Goal: Task Accomplishment & Management: Manage account settings

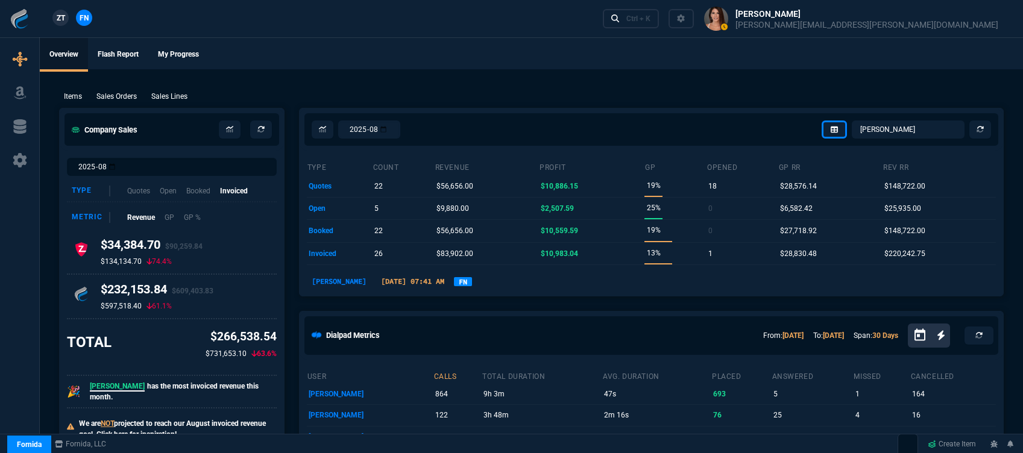
select select "12: [PERSON_NAME]"
click at [651, 23] on div "Ctrl + K" at bounding box center [639, 19] width 24 height 10
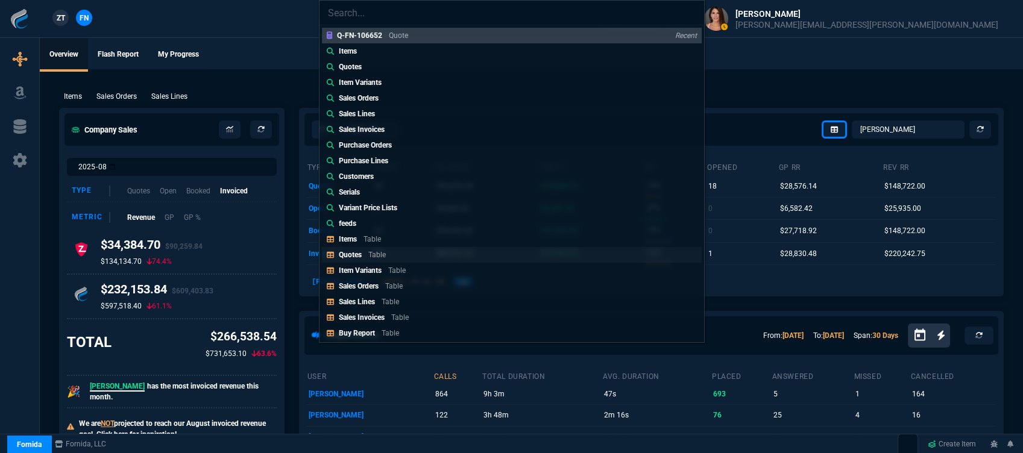
click at [410, 257] on link "Quotes Table" at bounding box center [512, 255] width 380 height 16
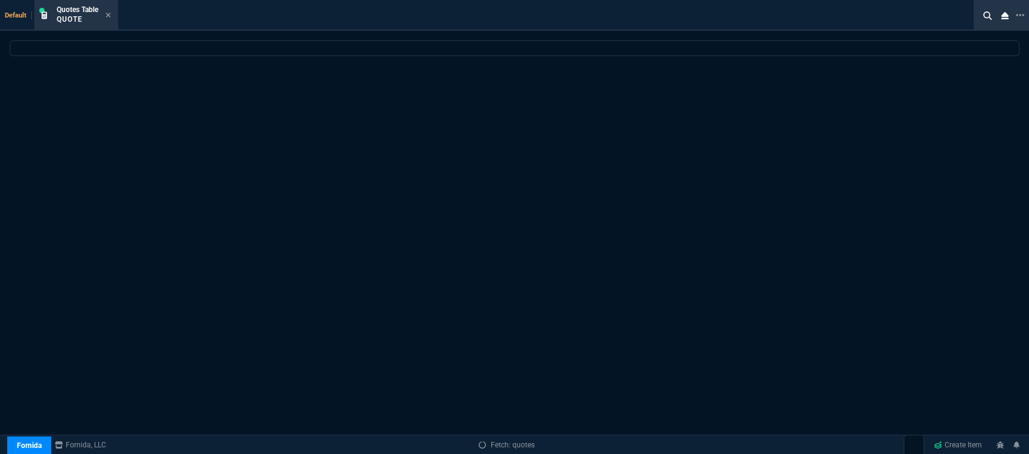
select select
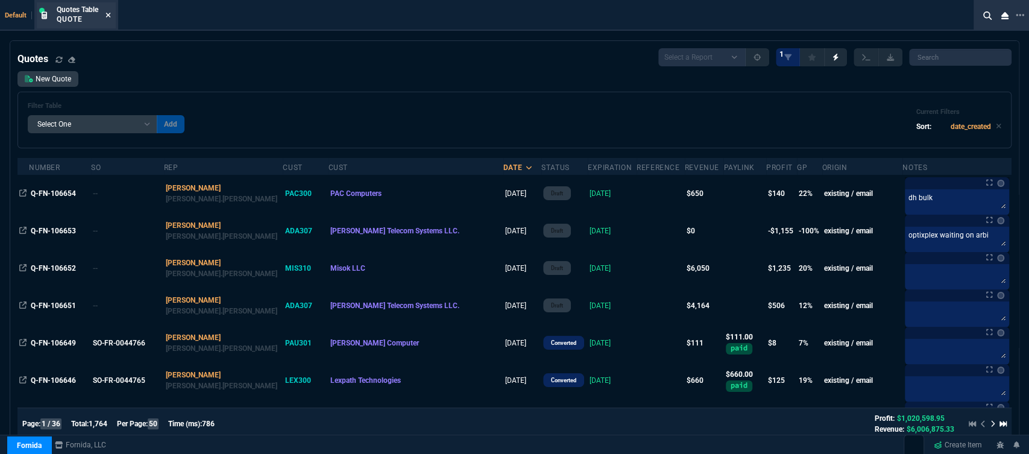
click at [110, 16] on icon at bounding box center [108, 15] width 5 height 5
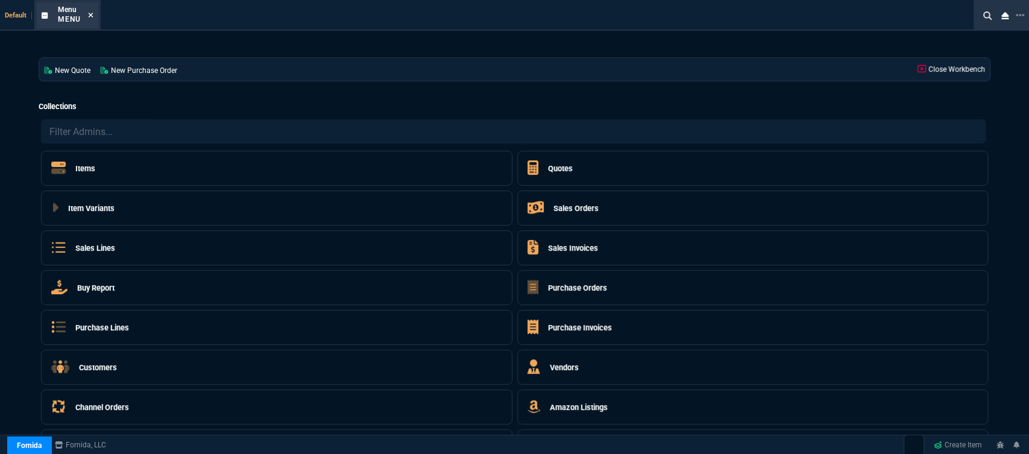
click at [92, 16] on icon at bounding box center [90, 14] width 5 height 7
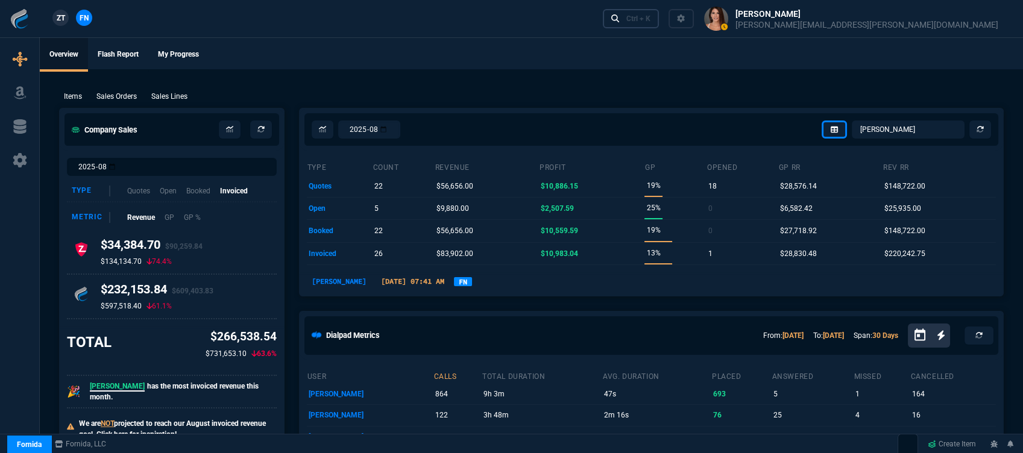
click at [651, 15] on div "Ctrl + K" at bounding box center [639, 19] width 24 height 10
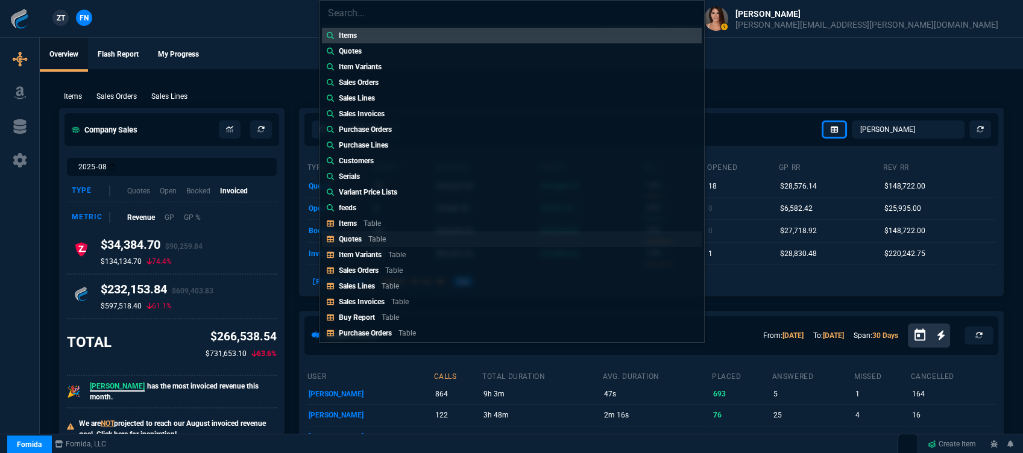
click at [447, 235] on link "Quotes Table" at bounding box center [512, 240] width 380 height 16
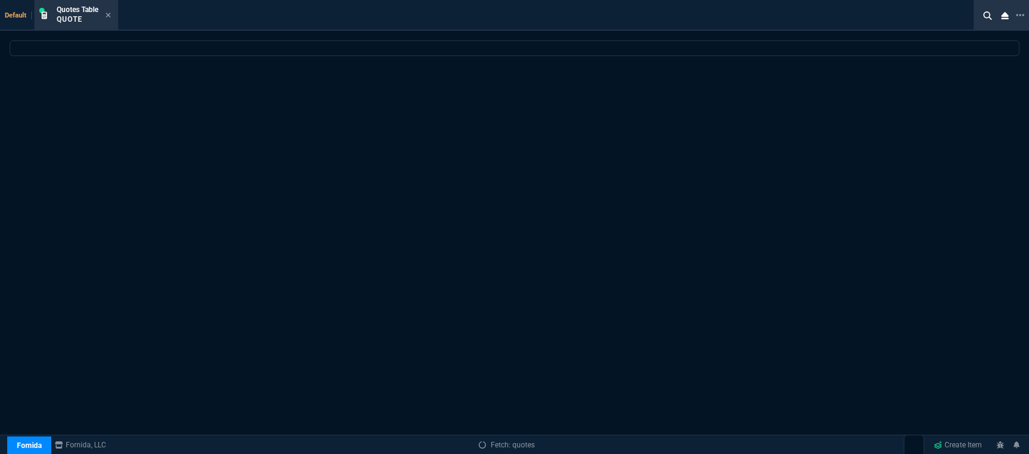
select select
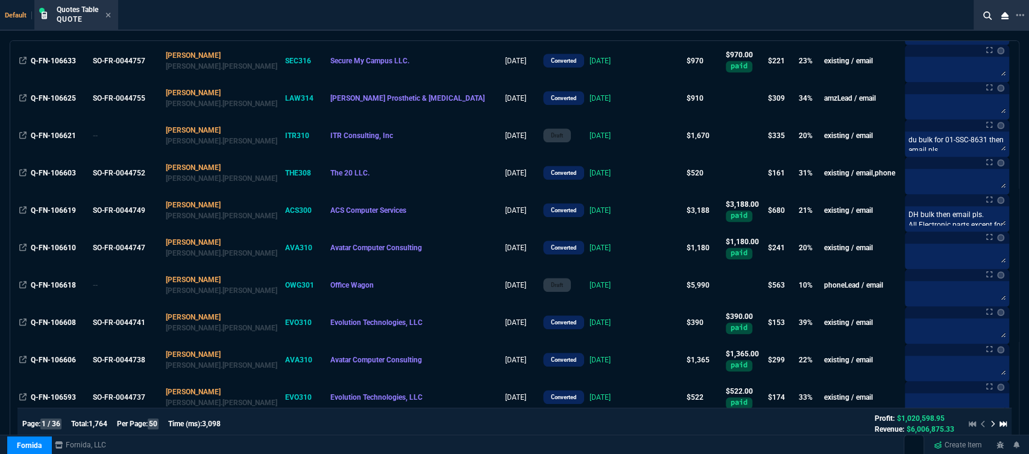
scroll to position [670, 0]
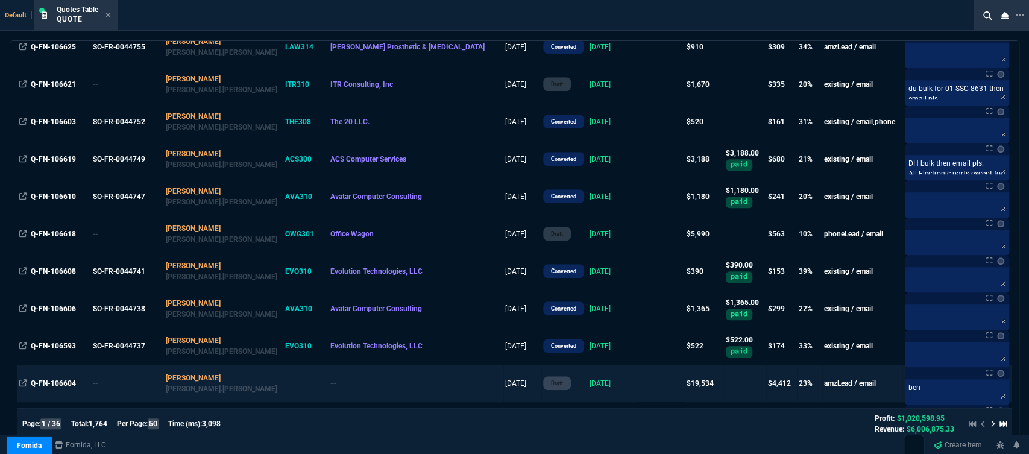
click at [724, 384] on td at bounding box center [745, 383] width 43 height 37
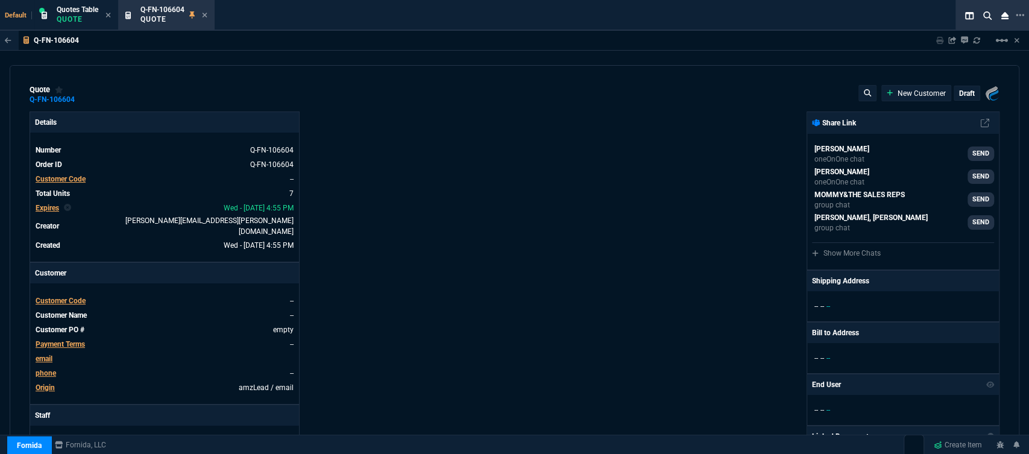
type input "27"
type input "1350"
type input "21"
type input "314"
type input "23"
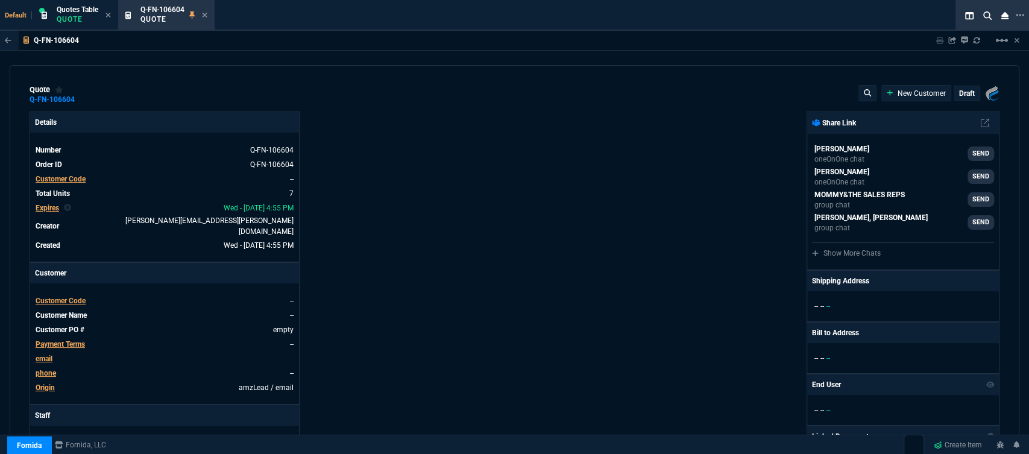
type input "105"
type input "28"
type input "1680"
type input "21"
type input "326"
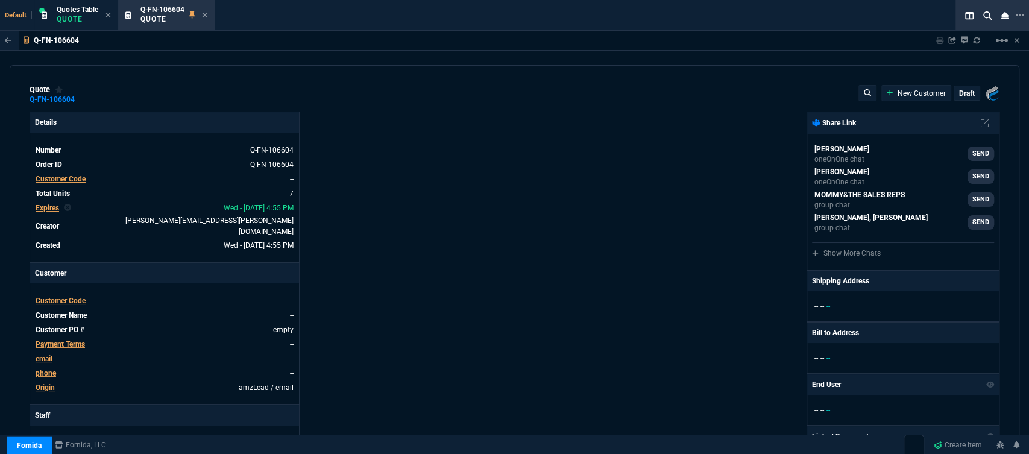
type input "32"
type input "726"
type input "26"
type input "699"
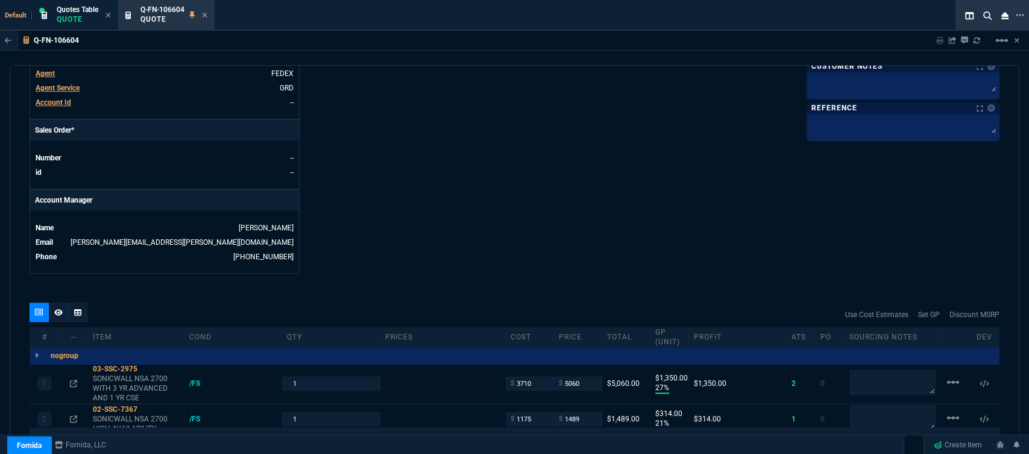
scroll to position [794, 0]
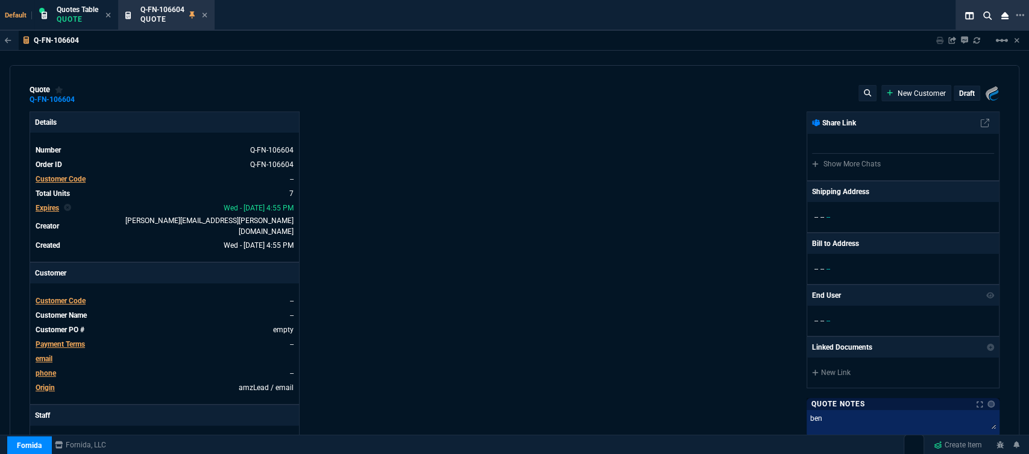
type input "27"
type input "1350"
type input "21"
type input "314"
type input "23"
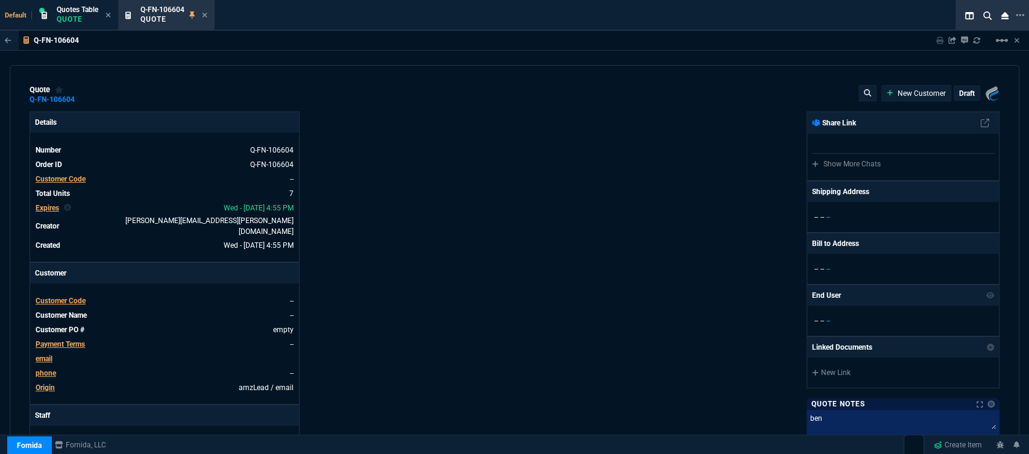
type input "105"
type input "28"
type input "1680"
type input "21"
type input "326"
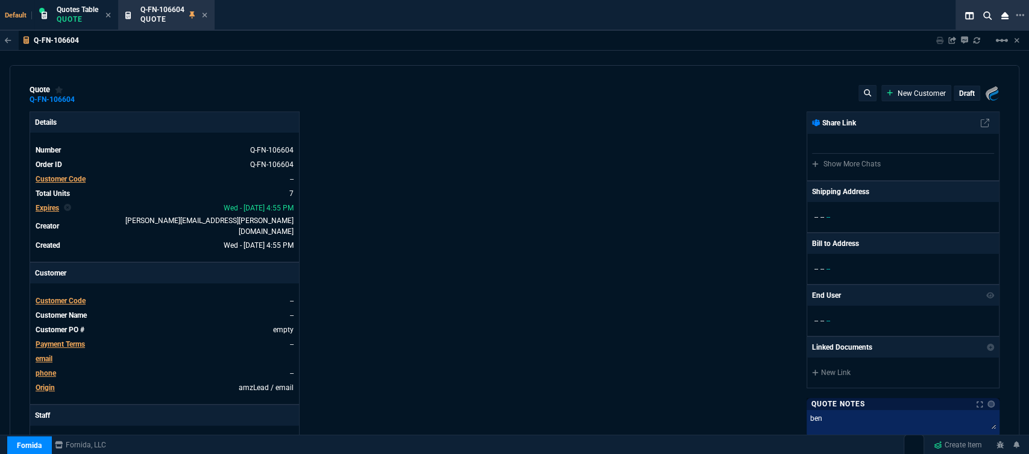
type input "32"
type input "726"
type input "26"
type input "699"
select select "12: [PERSON_NAME]"
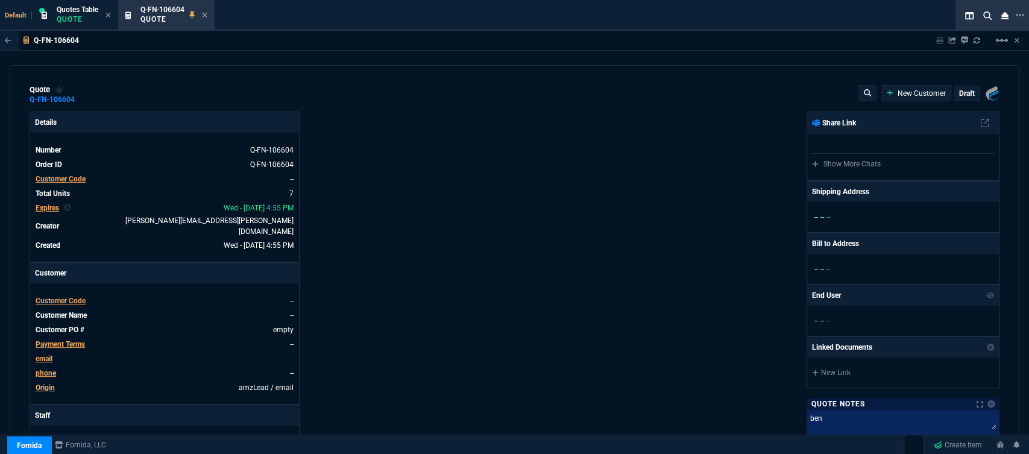
type input "6858.43"
type input "2115"
type input "665"
type input "8868"
type input "2246.25"
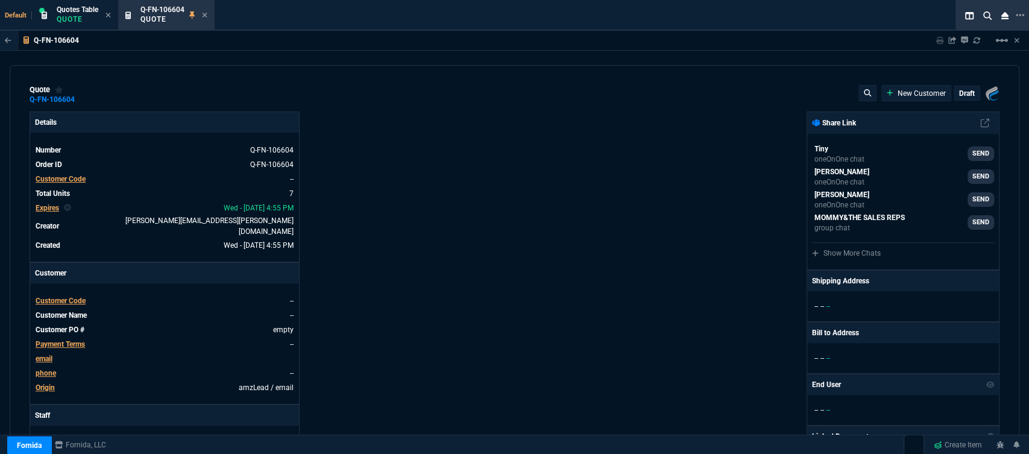
type input "26"
type input "30"
type input "32"
type input "31"
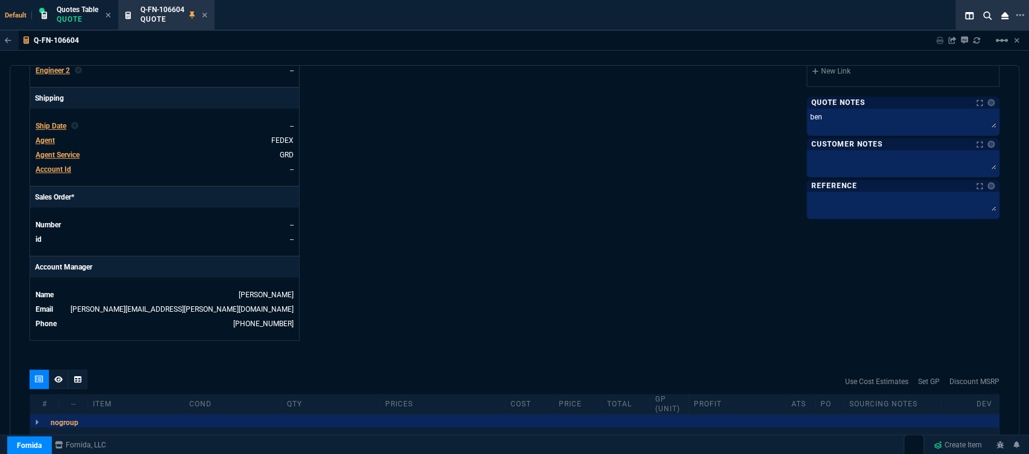
scroll to position [794, 0]
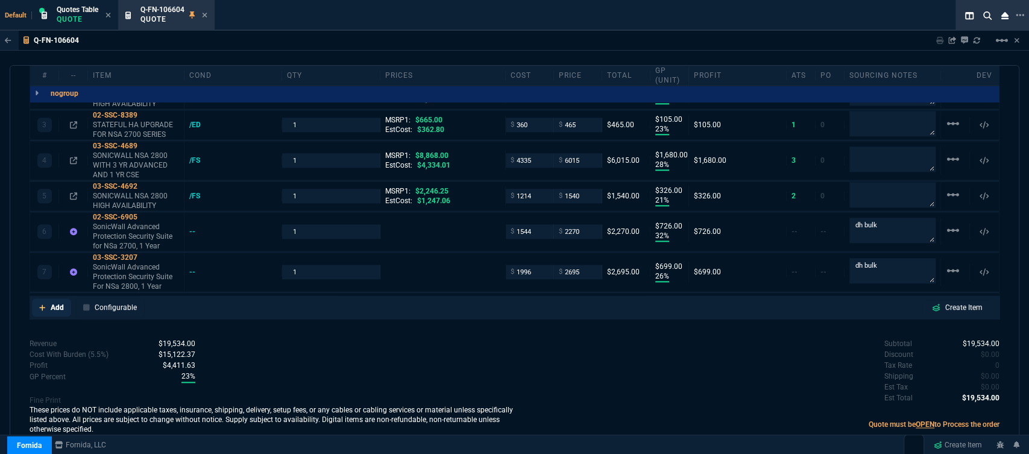
click at [42, 305] on icon at bounding box center [42, 308] width 6 height 6
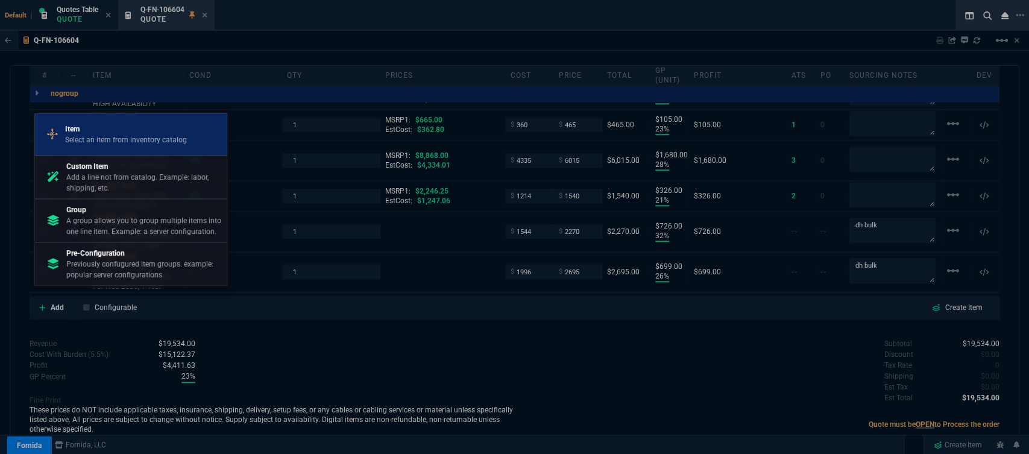
click at [89, 133] on p "Item" at bounding box center [126, 129] width 122 height 11
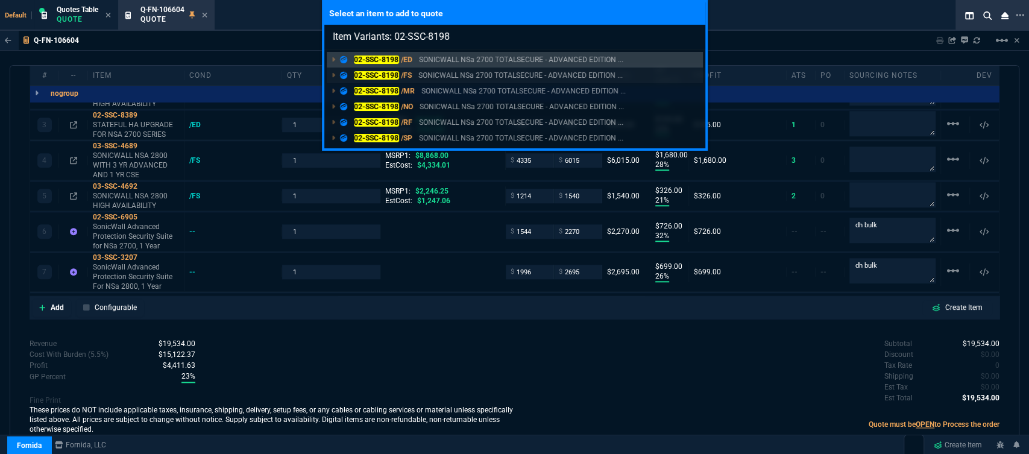
type input "Item Variants: 02-SSC-8198"
click at [470, 75] on p "SONICWALL NSa 2700 TOTALSECURE - ADVANCED EDITION ..." at bounding box center [520, 75] width 204 height 11
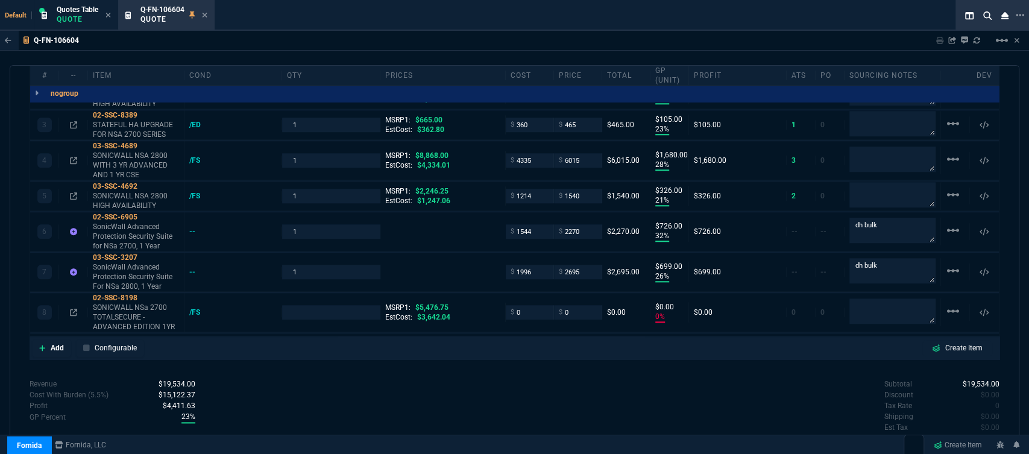
type input "27"
type input "1350"
type input "21"
type input "314"
type input "23"
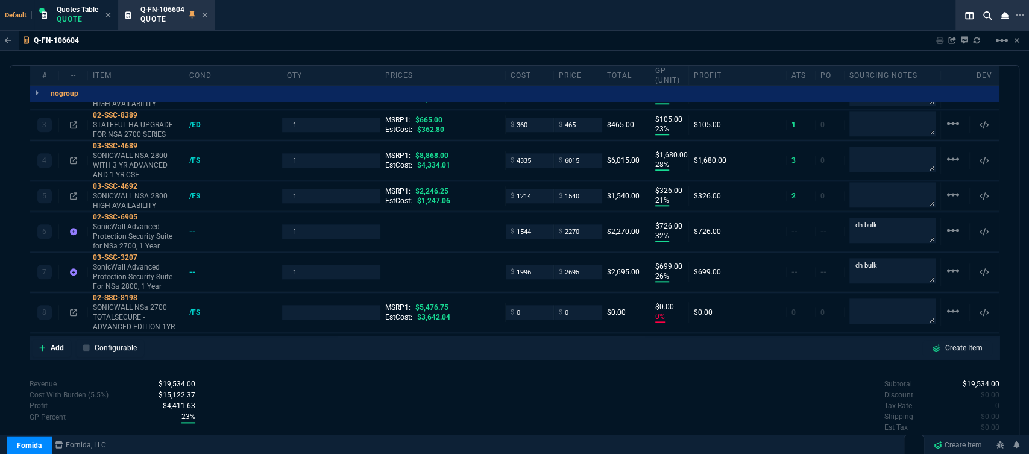
type input "105"
type input "28"
type input "1680"
type input "21"
type input "326"
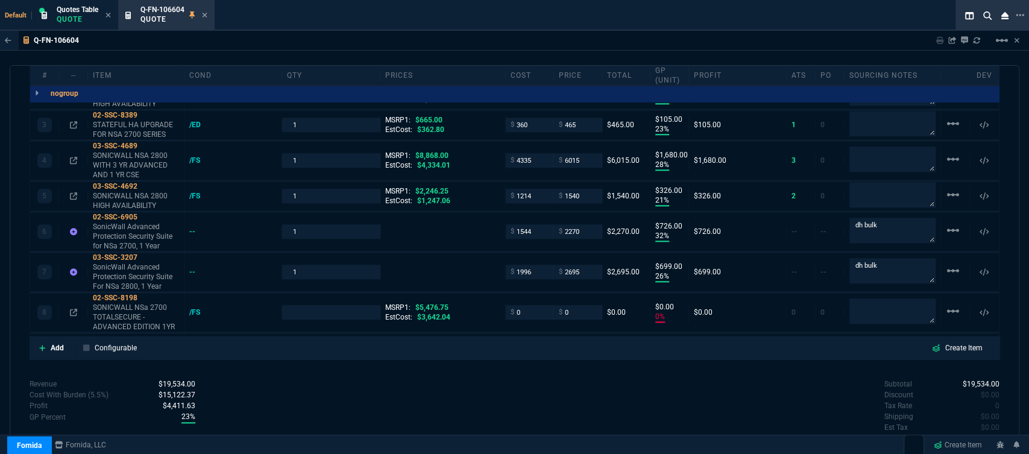
type input "32"
type input "726"
type input "26"
type input "699"
type input "0"
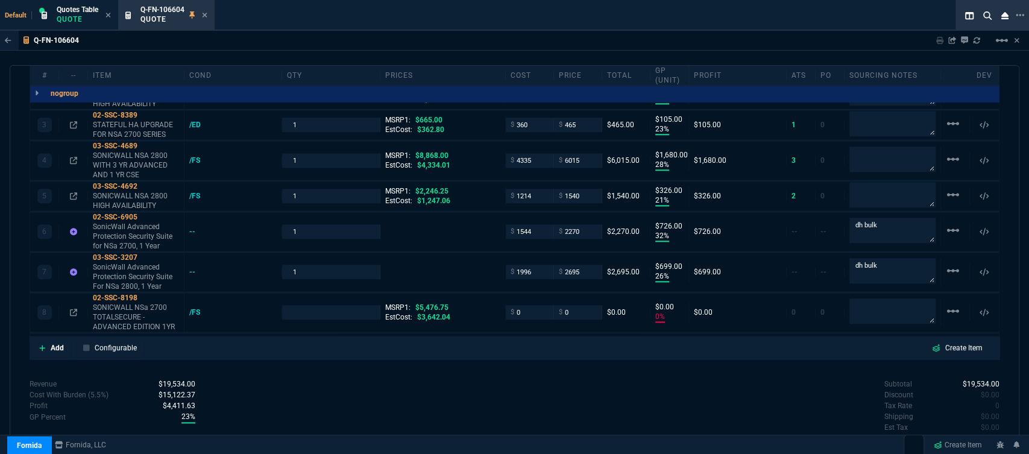
type input "0"
type input "26"
type input "30"
type input "32"
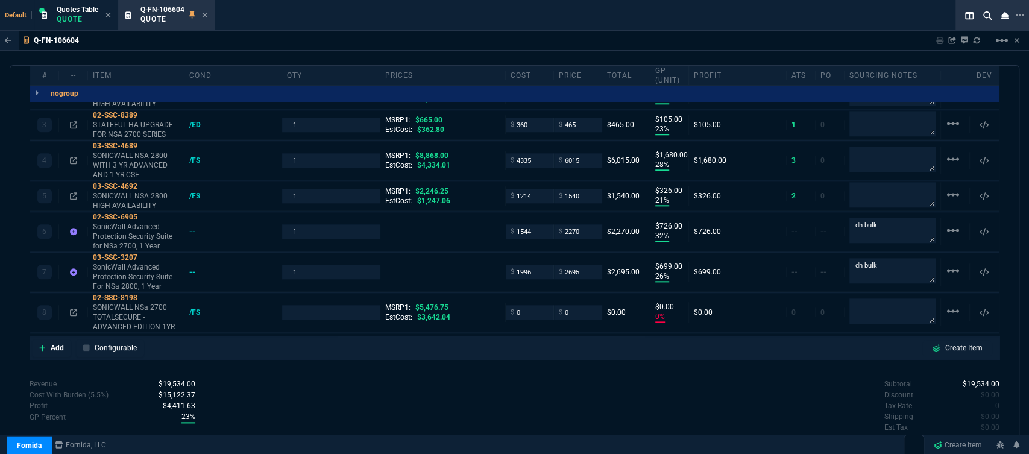
type input "31"
type input "100"
drag, startPoint x: 887, startPoint y: 257, endPoint x: 841, endPoint y: 256, distance: 45.9
click at [845, 259] on div "dh bulk" at bounding box center [893, 272] width 96 height 27
click at [871, 299] on textarea at bounding box center [893, 311] width 86 height 24
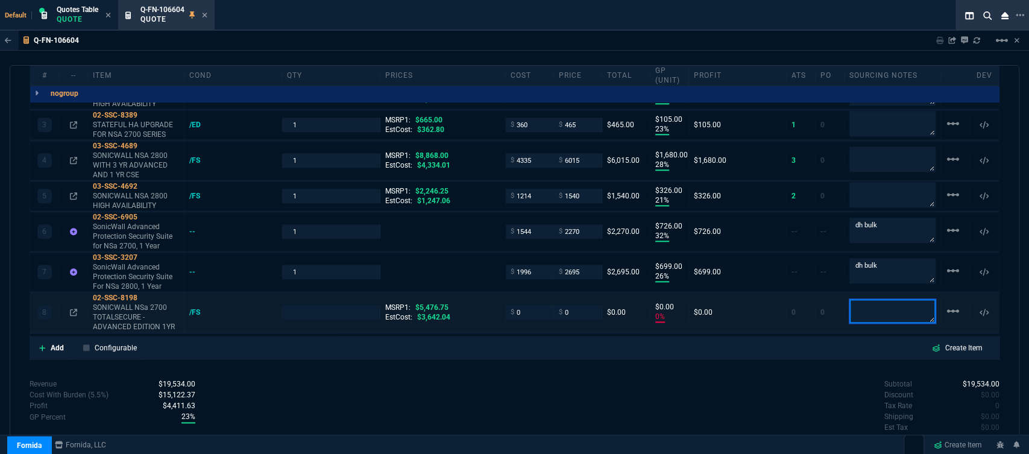
paste textarea "dh bulk"
type textarea "dh bulk"
click at [547, 387] on div "Subtotal $19,534.00 Discount $0.00 Tax Rate 0 Shipping $0.00 Est Tax $0.00 Est …" at bounding box center [757, 412] width 485 height 66
type input "1"
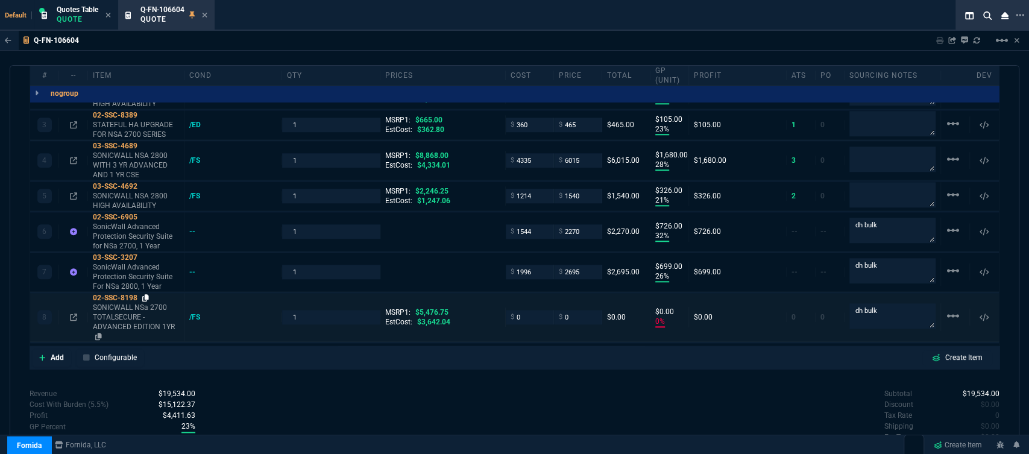
click at [148, 294] on icon at bounding box center [145, 297] width 7 height 7
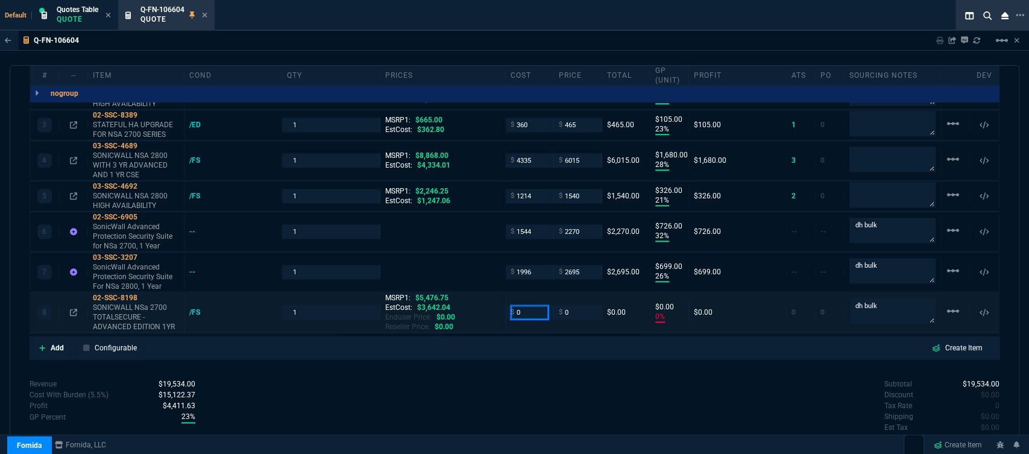
drag, startPoint x: 526, startPoint y: 304, endPoint x: 496, endPoint y: 301, distance: 30.3
click at [496, 301] on div "8 02-SSC-8198 SONICWALL NSa 2700 TOTALSECURE - ADVANCED EDITION 1YR /FS 1 MSRP1…" at bounding box center [514, 312] width 969 height 39
type input "3200"
click at [545, 394] on div "Subtotal $19,534.00 Discount $0.00 Tax Rate 0 Shipping $0.00 Est Tax $0.00 Est …" at bounding box center [757, 412] width 485 height 66
type input "3200"
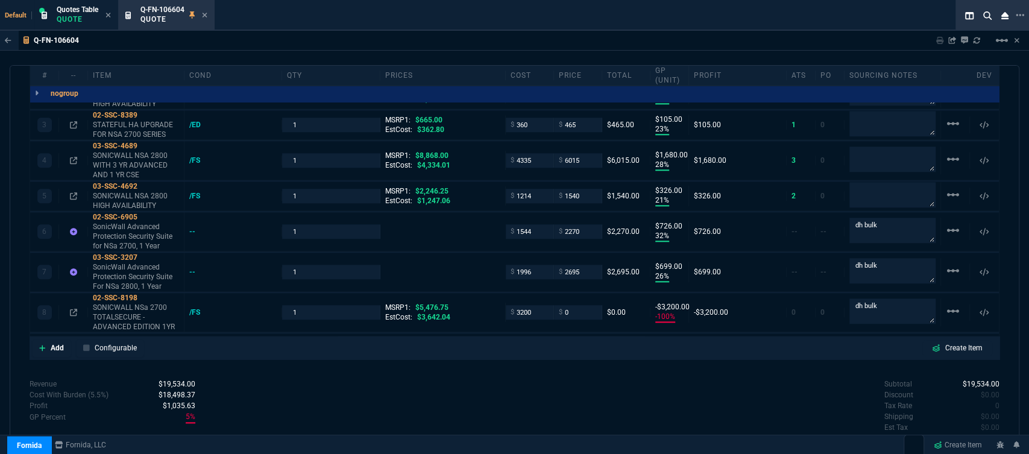
type input "-100"
type input "-3200"
click at [537, 305] on input "3200" at bounding box center [530, 312] width 38 height 14
type input "3160"
click at [509, 364] on div "quote Q-FN-106604 New Customer draft Fornida, LLC [STREET_ADDRESS] Details Numb…" at bounding box center [515, 258] width 1010 height 386
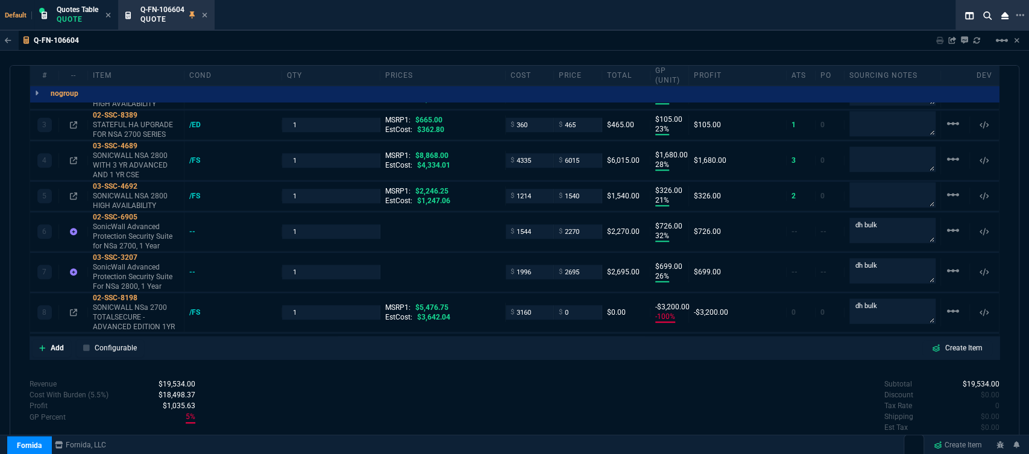
type input "3160"
type input "-3160"
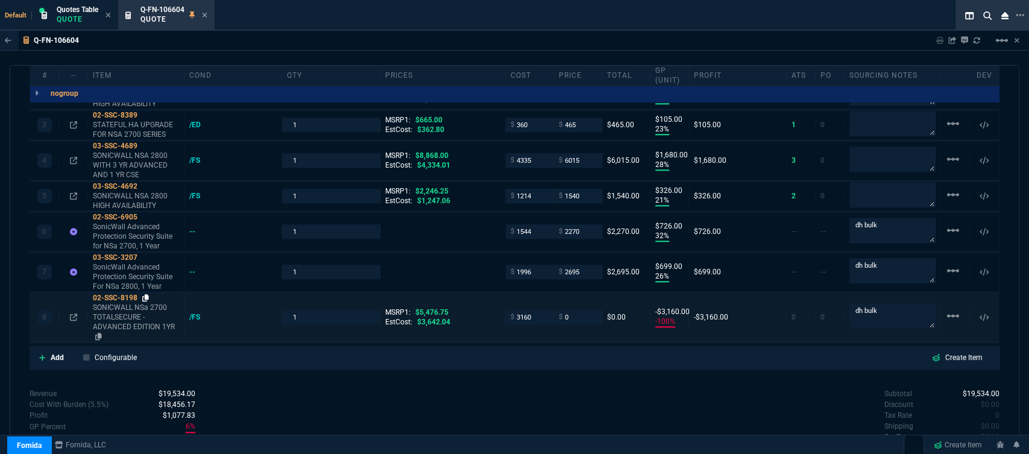
click at [148, 294] on icon at bounding box center [145, 297] width 7 height 7
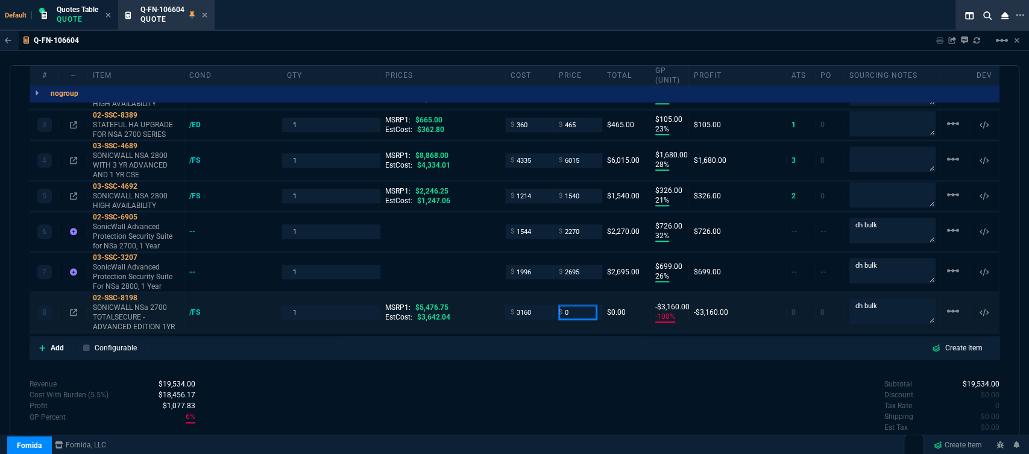
drag, startPoint x: 565, startPoint y: 300, endPoint x: 544, endPoint y: 299, distance: 21.1
click at [544, 299] on div "8 02-SSC-8198 SONICWALL NSa 2700 TOTALSECURE - ADVANCED EDITION 1YR /FS 1 MSRP1…" at bounding box center [514, 312] width 969 height 39
type input "3880"
click at [572, 379] on div "Subtotal $19,534.00 Discount $0.00 Tax Rate 0 Shipping $0.00 Est Tax $0.00 Est …" at bounding box center [757, 412] width 485 height 66
type input "3880"
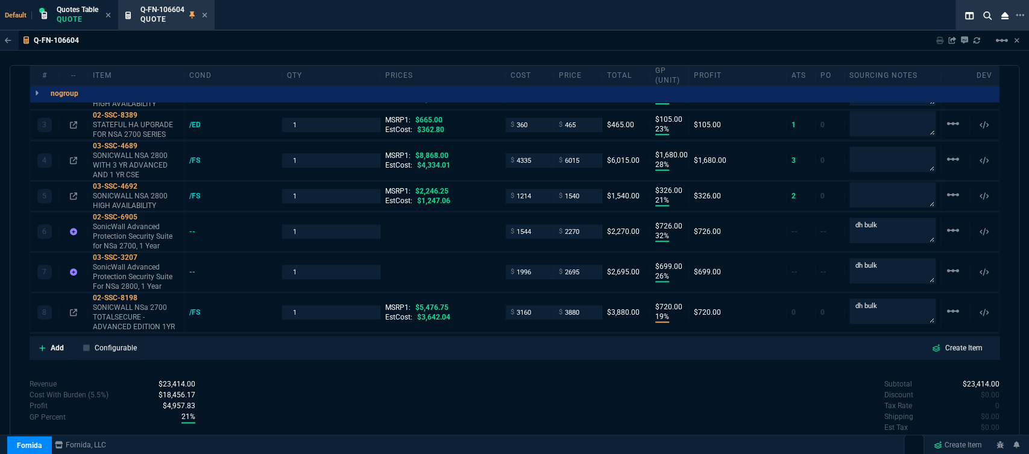
type input "19"
type input "720"
type input "29"
drag, startPoint x: 584, startPoint y: 301, endPoint x: 554, endPoint y: 323, distance: 36.7
click at [554, 317] on div "8 02-SSC-8198 SONICWALL NSa 2700 TOTALSECURE - ADVANCED EDITION 1YR /FS 1 MSRP1…" at bounding box center [514, 312] width 969 height 39
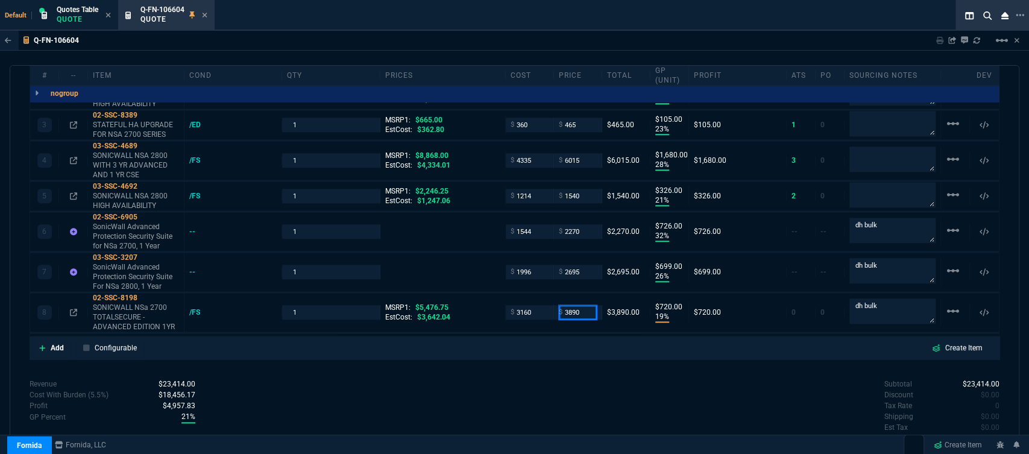
type input "3890"
click at [545, 396] on div "Subtotal $23,414.00 Discount $0.00 Tax Rate 0 Shipping $0.00 Est Tax $0.00 Est …" at bounding box center [757, 412] width 485 height 66
type input "3890"
type input "730"
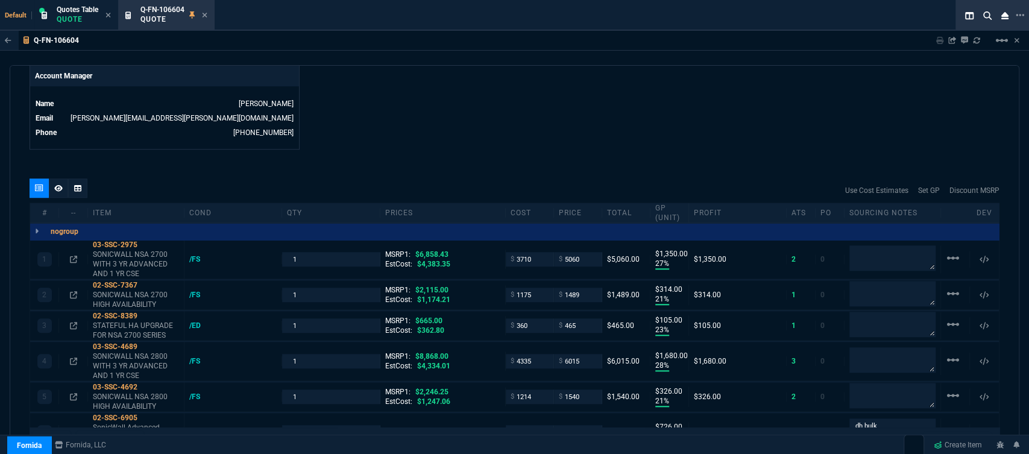
scroll to position [834, 0]
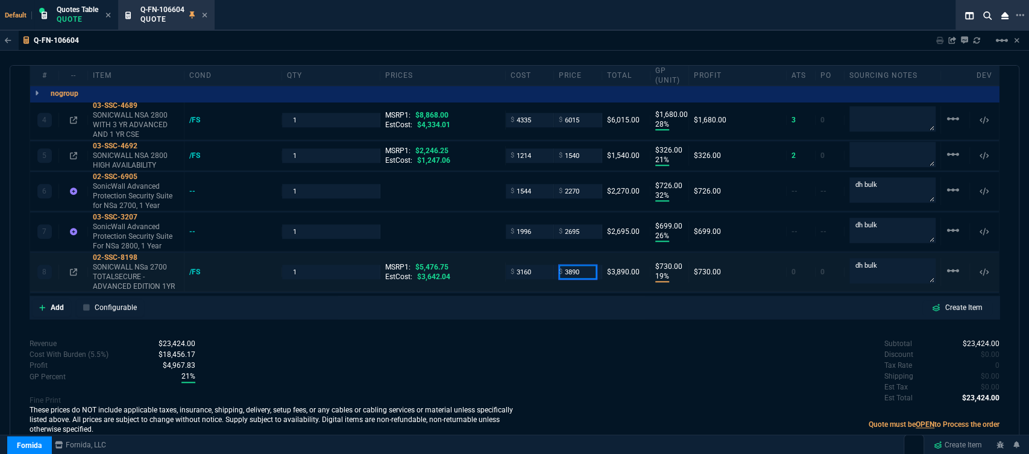
drag, startPoint x: 581, startPoint y: 258, endPoint x: 539, endPoint y: 260, distance: 41.7
click at [539, 260] on div "8 02-SSC-8198 SONICWALL NSa 2700 TOTALSECURE - ADVANCED EDITION 1YR /FS 1 MSRP1…" at bounding box center [514, 272] width 969 height 39
type input "3910"
click at [583, 338] on div "Subtotal $23,424.00 Discount $0.00 Tax Rate 0 Shipping $0.00 Est Tax $0.00 Est …" at bounding box center [757, 371] width 485 height 66
type input "3910"
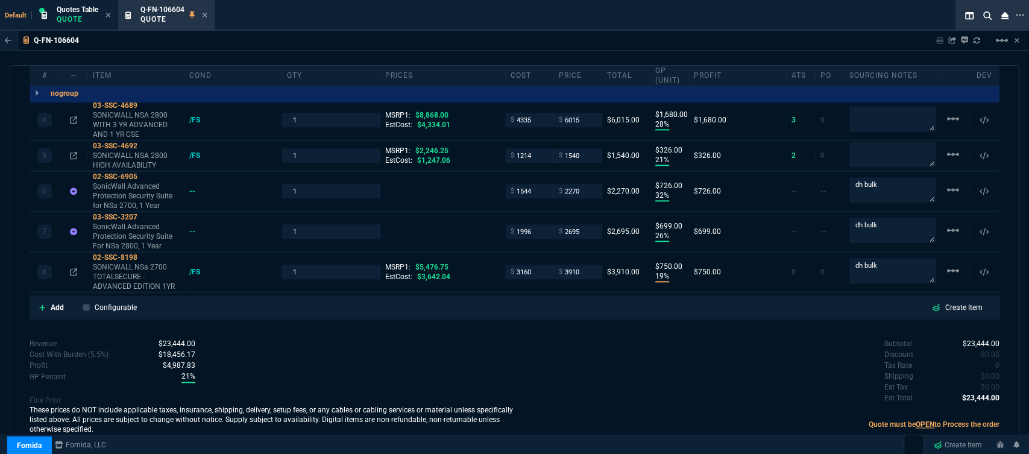
type input "750"
click at [586, 265] on input "3910" at bounding box center [578, 272] width 38 height 14
type input "3920"
click at [564, 338] on div "Subtotal $23,444.00 Discount $0.00 Tax Rate 0 Shipping $0.00 Est Tax $0.00 Est …" at bounding box center [757, 371] width 485 height 66
type input "3920"
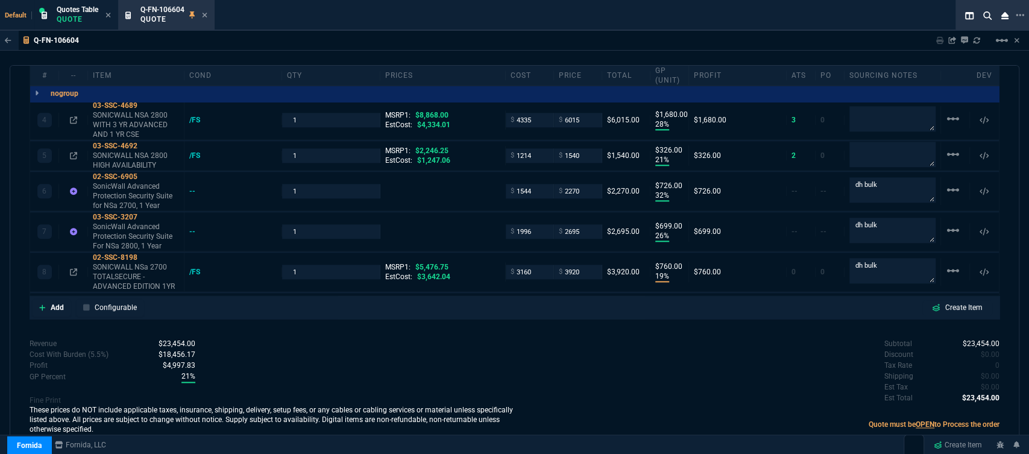
type input "760"
type input "28"
click at [582, 265] on input "3920" at bounding box center [578, 272] width 38 height 14
type input "3880"
click at [642, 352] on div "Subtotal $23,454.00 Discount $0.00 Tax Rate 0 Shipping $0.00 Est Tax $0.00 Est …" at bounding box center [757, 371] width 485 height 66
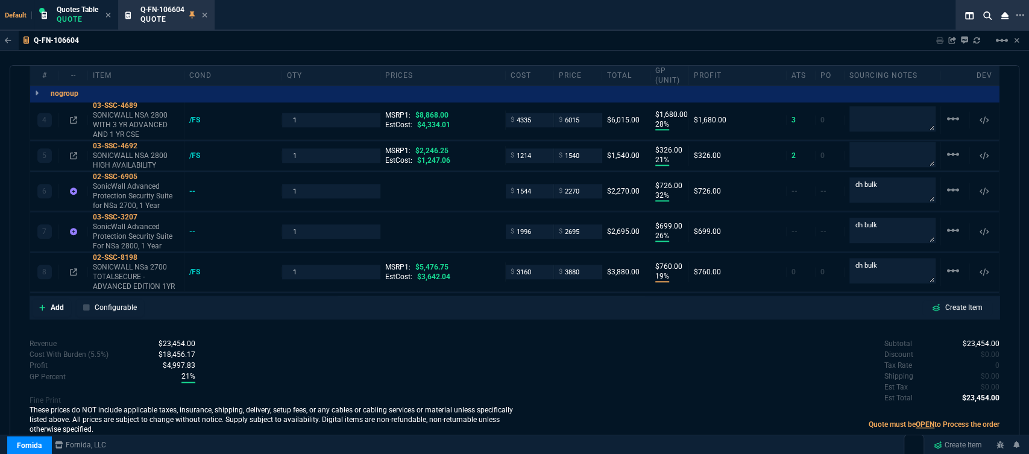
type input "3880"
type input "720"
type input "29"
click at [42, 304] on icon at bounding box center [42, 307] width 7 height 7
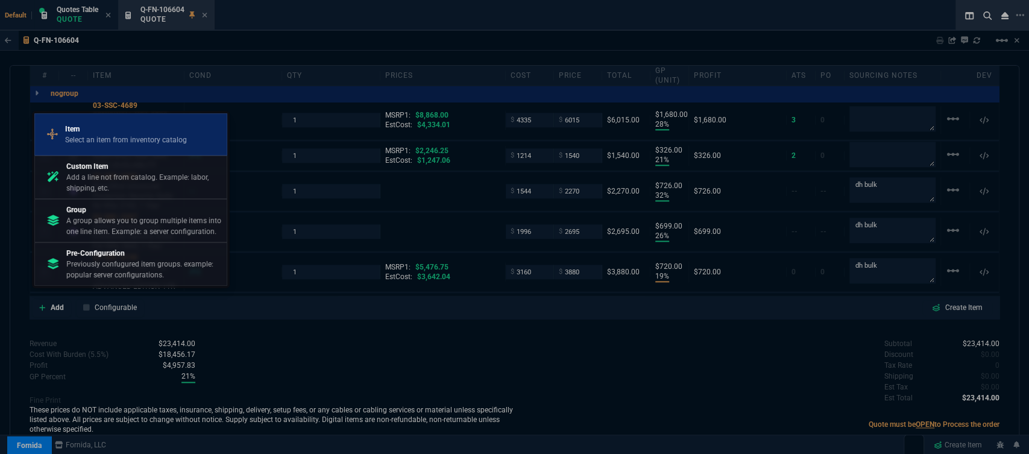
click at [109, 127] on p "Item" at bounding box center [126, 129] width 122 height 11
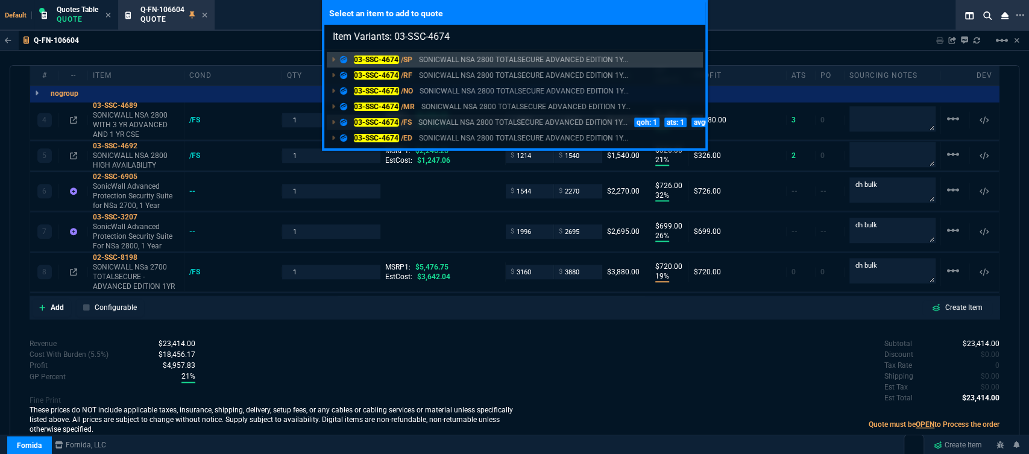
type input "Item Variants: 03-SSC-4674"
click at [506, 122] on p "SONICWALL NSA 2800 TOTALSECURE ADVANCED EDITION 1Y..." at bounding box center [522, 122] width 209 height 11
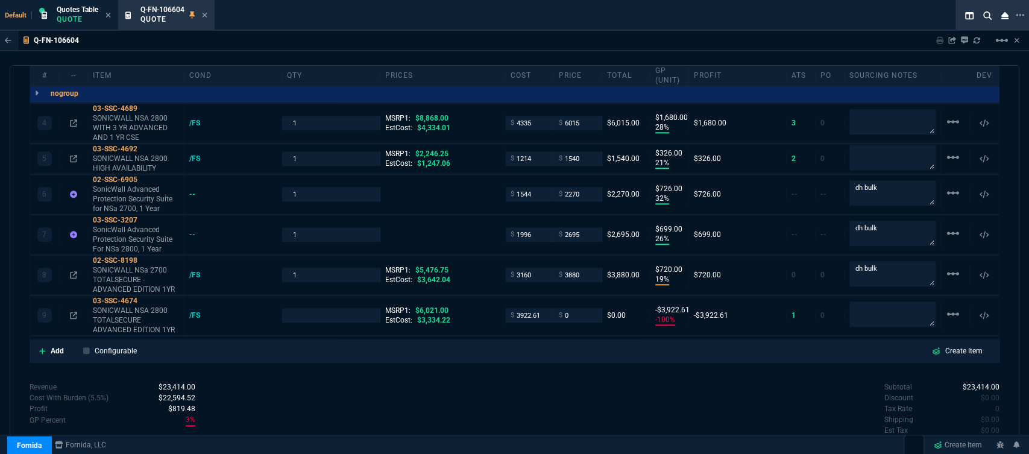
type input "27"
type input "1350"
type input "21"
type input "314"
type input "23"
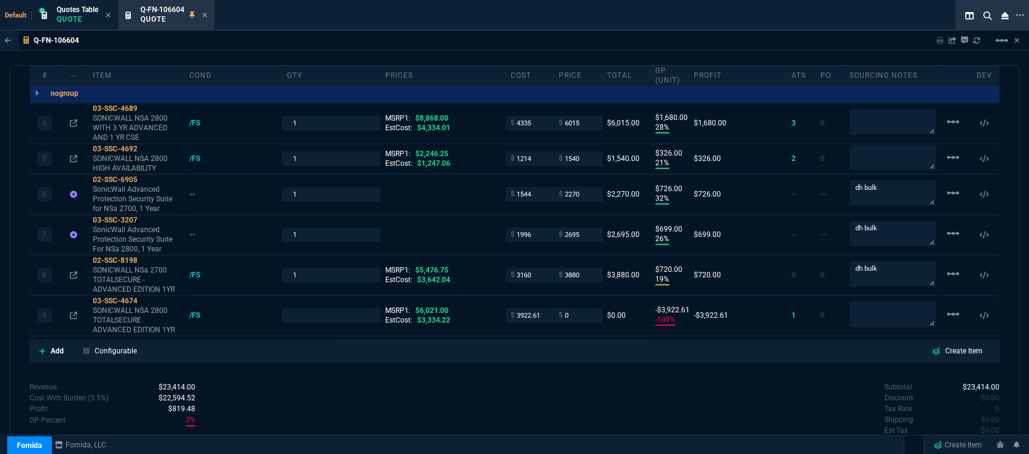
type input "105"
type input "28"
type input "1680"
type input "21"
type input "326"
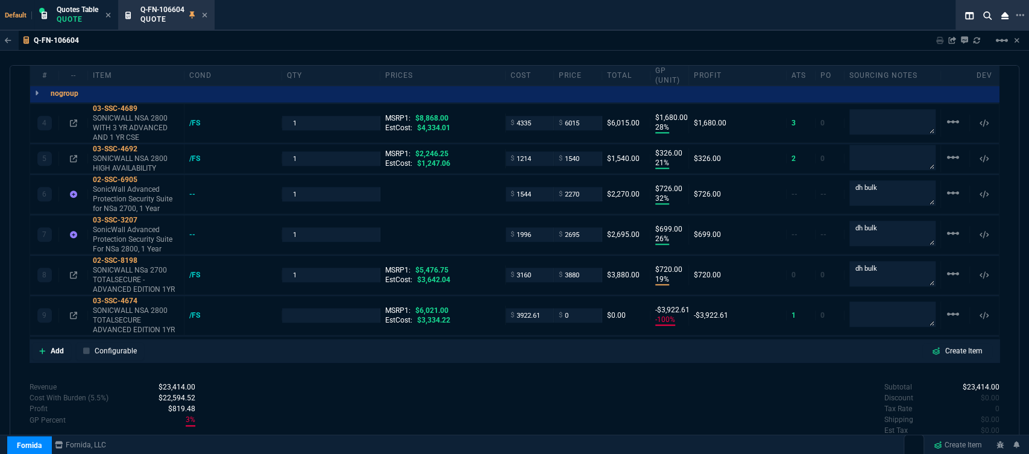
type input "32"
type input "726"
type input "26"
type input "699"
type input "19"
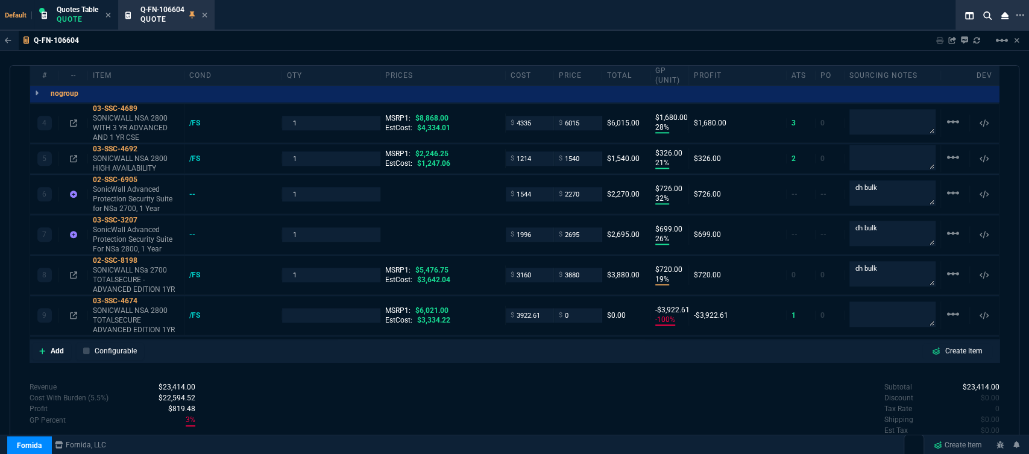
type input "720"
type input "-100"
type input "-3923"
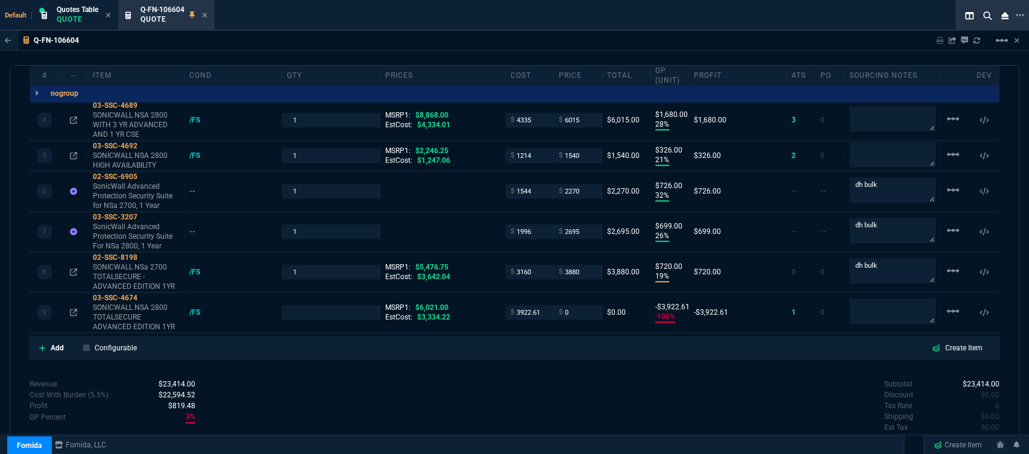
type input "26"
type input "30"
type input "32"
type input "31"
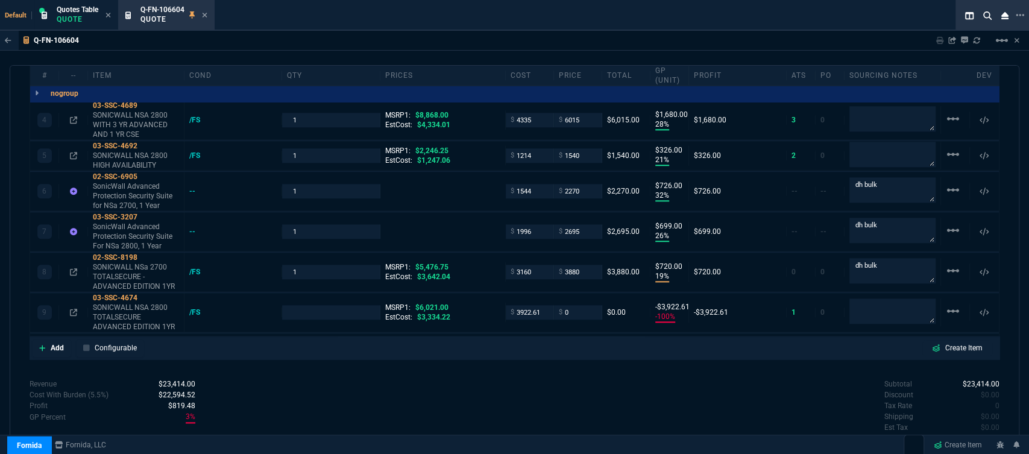
type input "29"
type input "100"
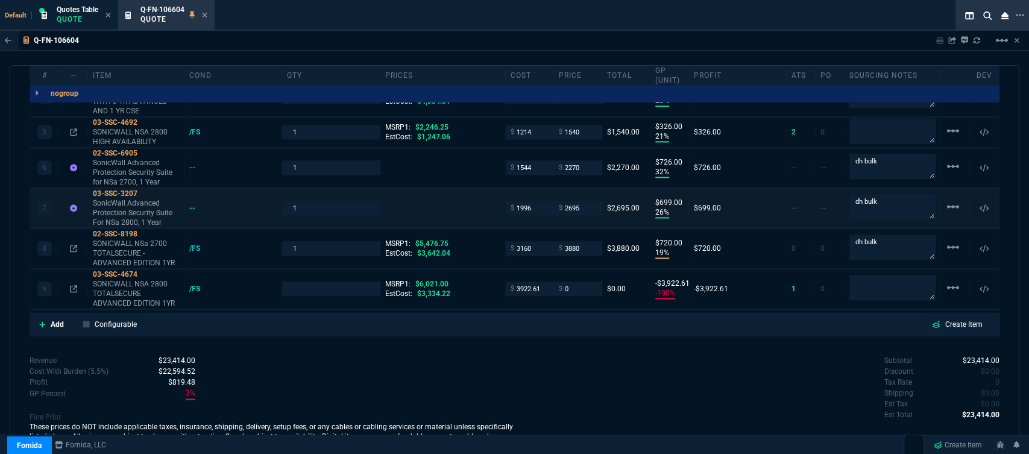
scroll to position [874, 0]
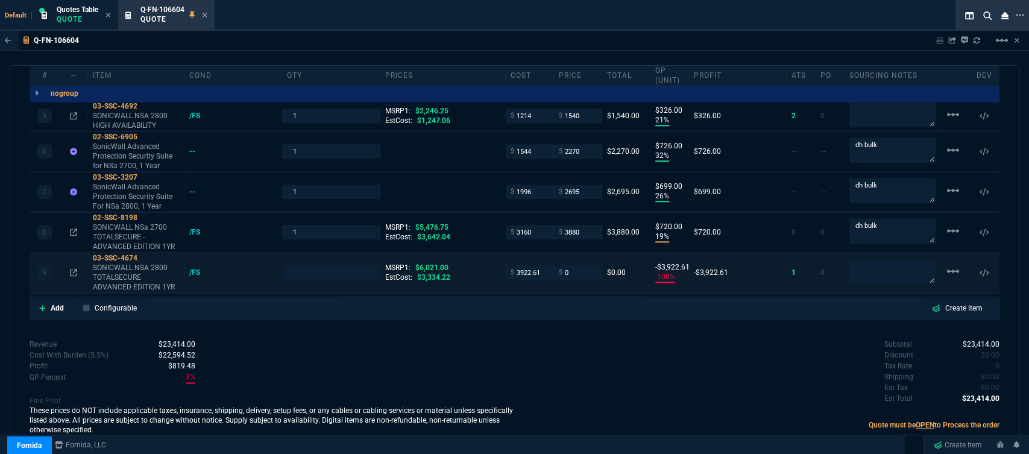
drag, startPoint x: 148, startPoint y: 247, endPoint x: 190, endPoint y: 259, distance: 43.7
click at [148, 254] on icon at bounding box center [145, 257] width 7 height 7
click at [537, 265] on input "3922.61" at bounding box center [530, 272] width 38 height 14
type input "3330"
click at [558, 305] on div "Add Configurable Create Item" at bounding box center [514, 308] width 965 height 18
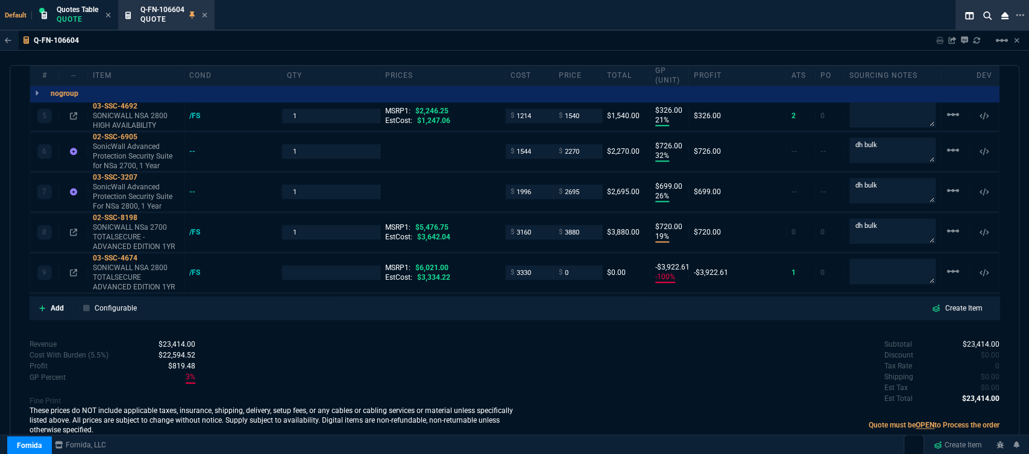
type input "1"
type input "3330"
type input "-3330"
drag, startPoint x: 537, startPoint y: 262, endPoint x: 501, endPoint y: 268, distance: 36.1
click at [501, 268] on div "9 03-SSC-4674 SONICWALL NSA 2800 TOTALSECURE ADVANCED EDITION 1YR /FS 1 MSRP1: …" at bounding box center [514, 272] width 969 height 39
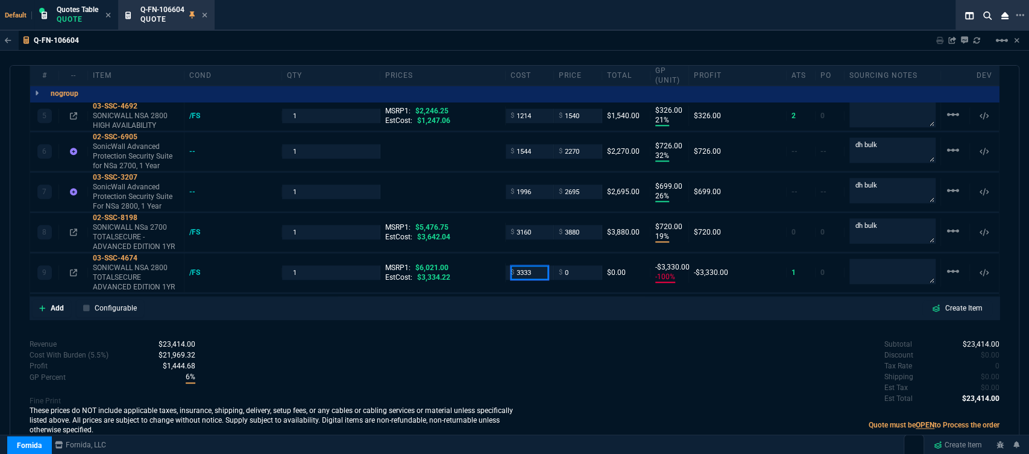
type input "3333"
click at [525, 339] on div "Subtotal $23,414.00 Discount $0.00 Tax Rate 0 Shipping $0.00 Est Tax $0.00 Est …" at bounding box center [757, 372] width 485 height 66
type input "3333"
type input "-3333"
click at [540, 265] on input "3333" at bounding box center [530, 272] width 38 height 14
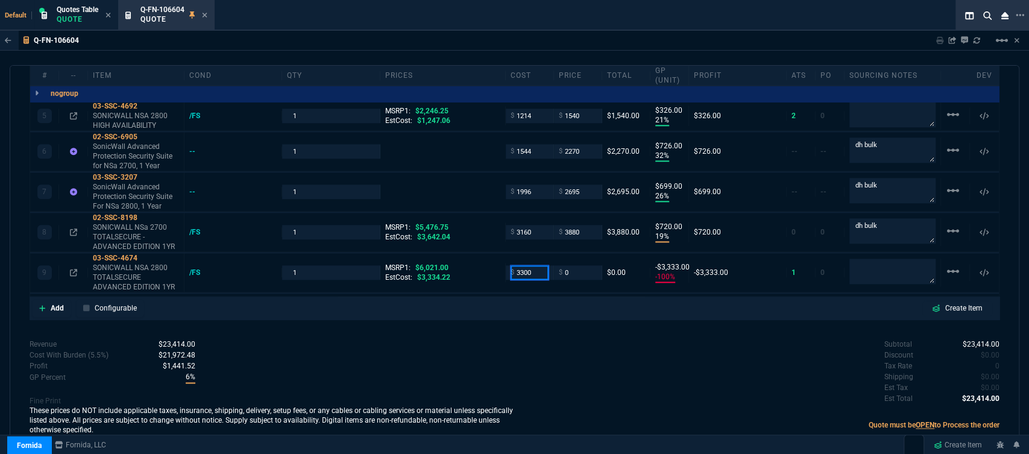
type input "3300"
click at [517, 324] on div "quote Q-FN-106604 New Customer draft Fornida, LLC [STREET_ADDRESS] Details Numb…" at bounding box center [515, 258] width 1010 height 386
type input "3300"
type input "-3300"
click at [537, 267] on input "3300" at bounding box center [530, 272] width 38 height 14
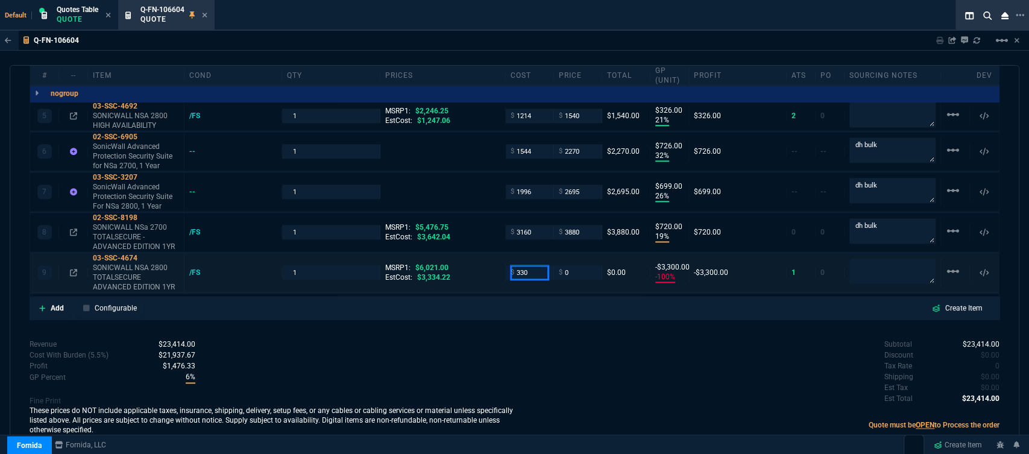
type input "3300"
click at [503, 339] on div "Revenue $23,414.00 Cost $20,794.00 Cost With Burden (5.5%) $21,937.67 Profit $1…" at bounding box center [272, 388] width 485 height 99
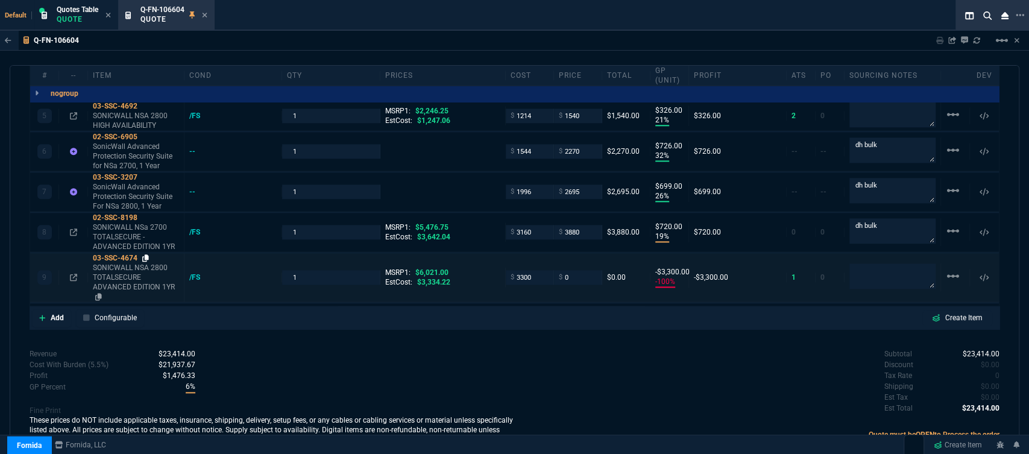
click at [147, 254] on icon at bounding box center [145, 257] width 7 height 7
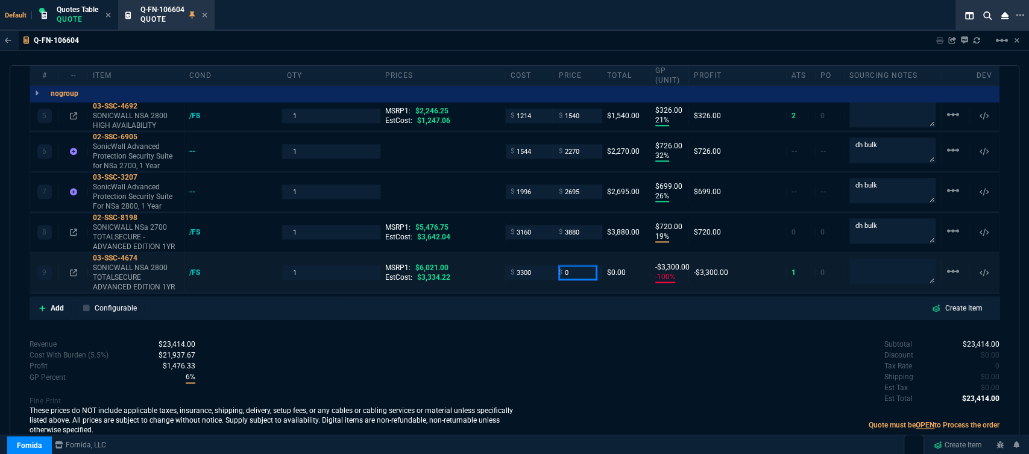
drag, startPoint x: 573, startPoint y: 264, endPoint x: 543, endPoint y: 268, distance: 30.4
click at [543, 268] on div "9 03-SSC-4674 SONICWALL NSA 2800 TOTALSECURE ADVANCED EDITION 1YR /FS 1 MSRP1: …" at bounding box center [514, 272] width 969 height 39
type input "4125"
click at [593, 402] on div "Subtotal $23,414.00 Discount $0.00 Tax Rate 0 Shipping $0.00 Est Tax $0.00 Est …" at bounding box center [757, 388] width 485 height 99
type input "4125"
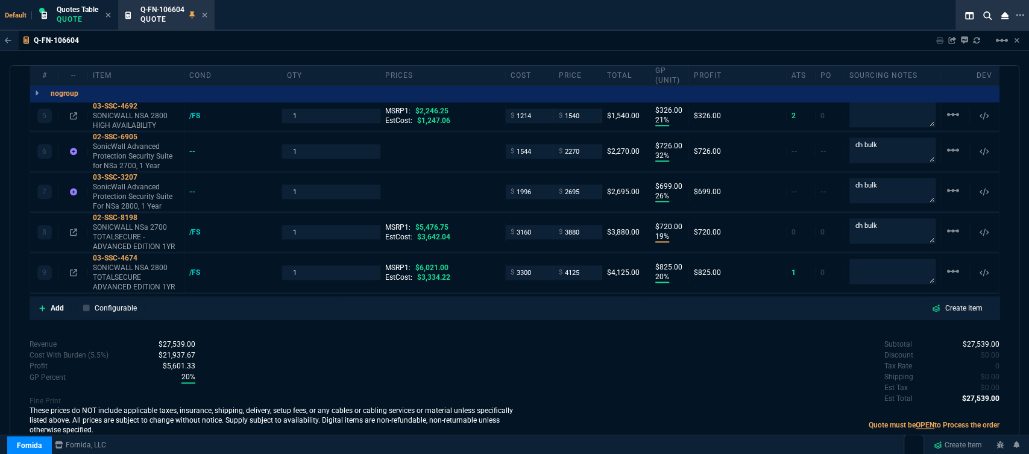
type input "20"
type input "825"
type input "31"
click at [584, 265] on input "4125" at bounding box center [578, 272] width 38 height 14
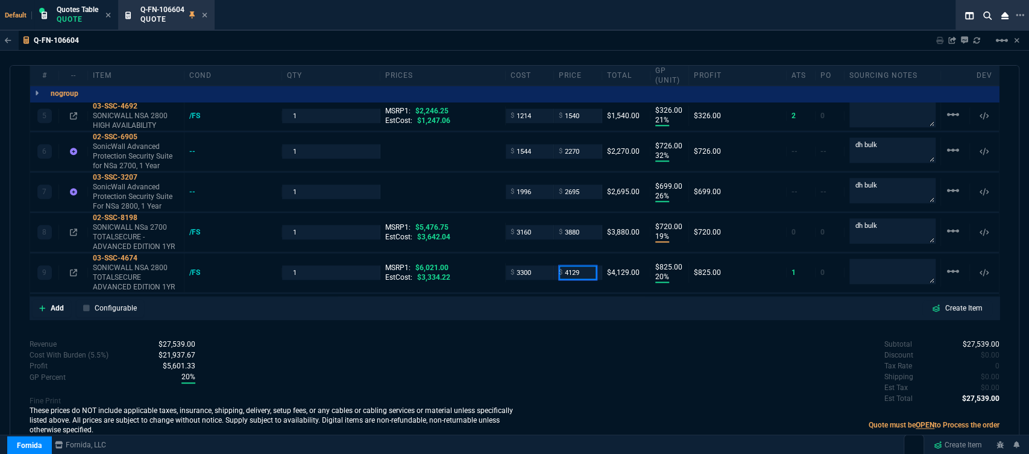
type input "4129"
click at [515, 353] on div "Subtotal $27,539.00 Discount $0.00 Tax Rate 0 Shipping $0.00 Est Tax $0.00 Est …" at bounding box center [757, 372] width 485 height 66
type input "4129"
type input "829"
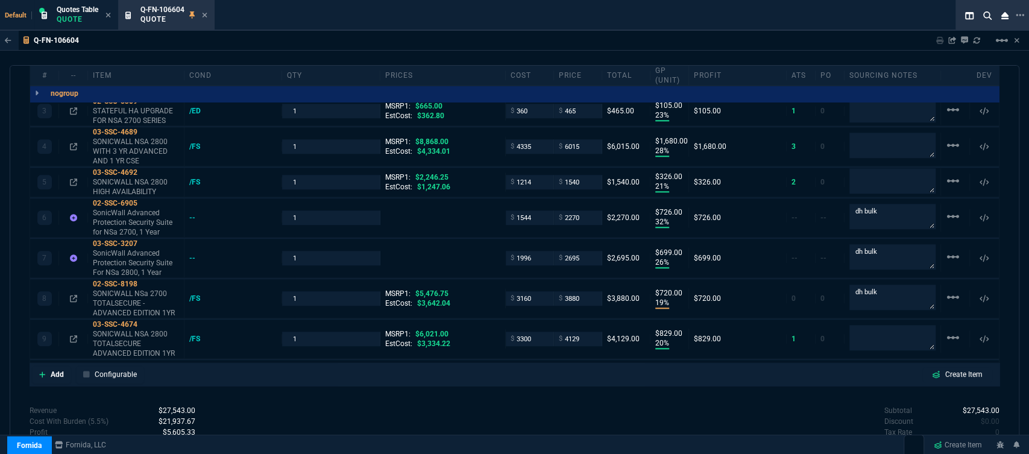
scroll to position [807, 0]
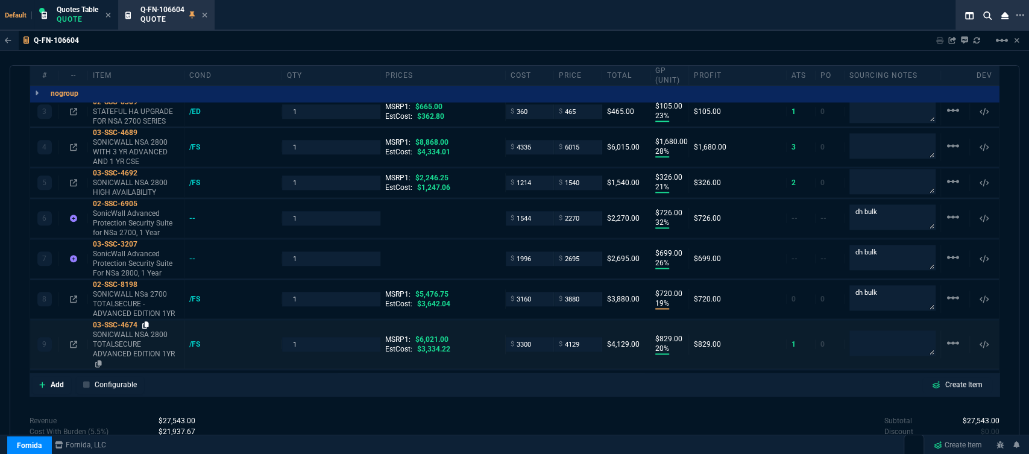
click at [148, 321] on icon at bounding box center [145, 324] width 7 height 7
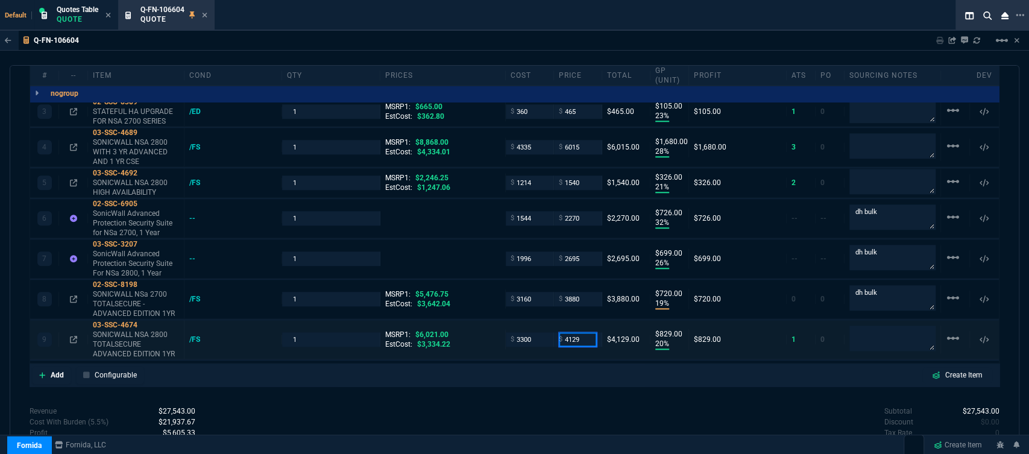
click at [584, 332] on input "4129" at bounding box center [578, 339] width 38 height 14
type input "4229"
click at [550, 406] on div "Subtotal $27,543.00 Discount $0.00 Tax Rate 0 Shipping $0.00 Est Tax $0.00 Est …" at bounding box center [757, 439] width 485 height 66
type input "4229"
type input "22"
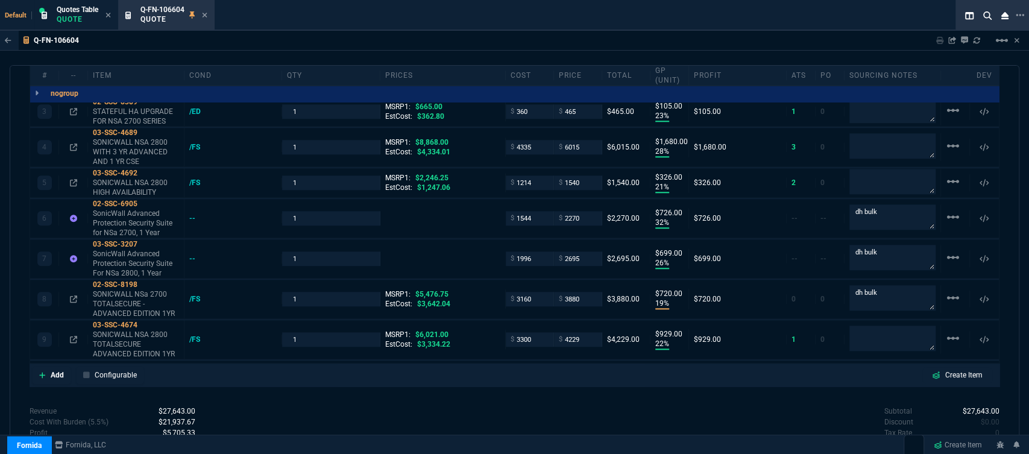
type input "929"
type input "30"
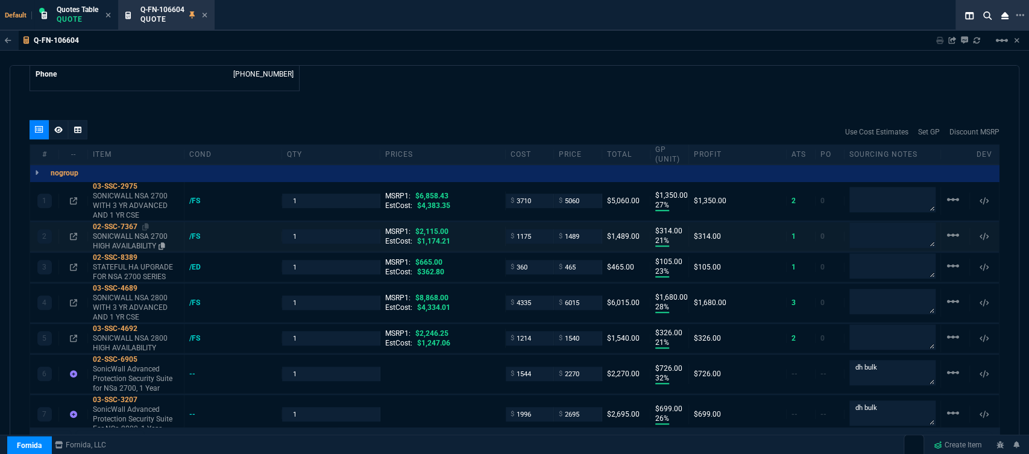
scroll to position [539, 0]
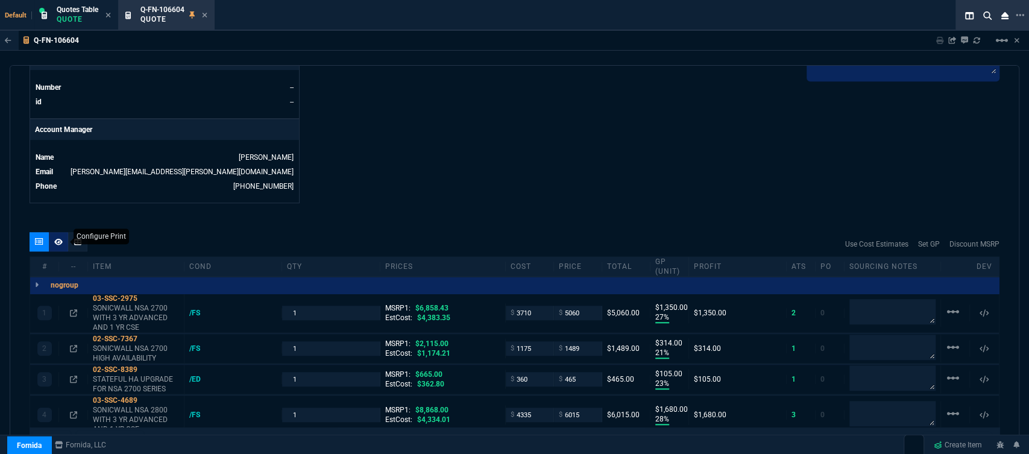
click at [60, 238] on div at bounding box center [58, 241] width 19 height 19
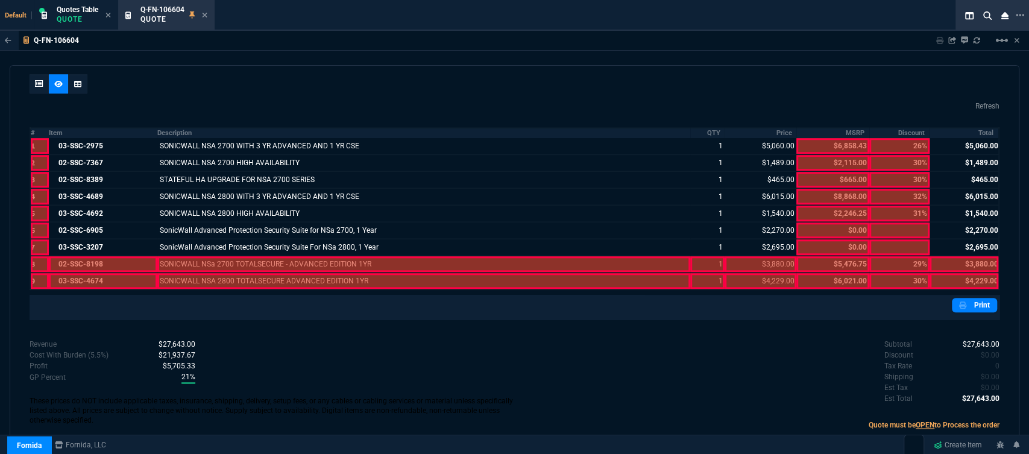
scroll to position [698, 0]
click at [130, 256] on div at bounding box center [103, 264] width 109 height 16
click at [131, 273] on div at bounding box center [103, 281] width 109 height 16
click at [180, 273] on div at bounding box center [423, 281] width 533 height 16
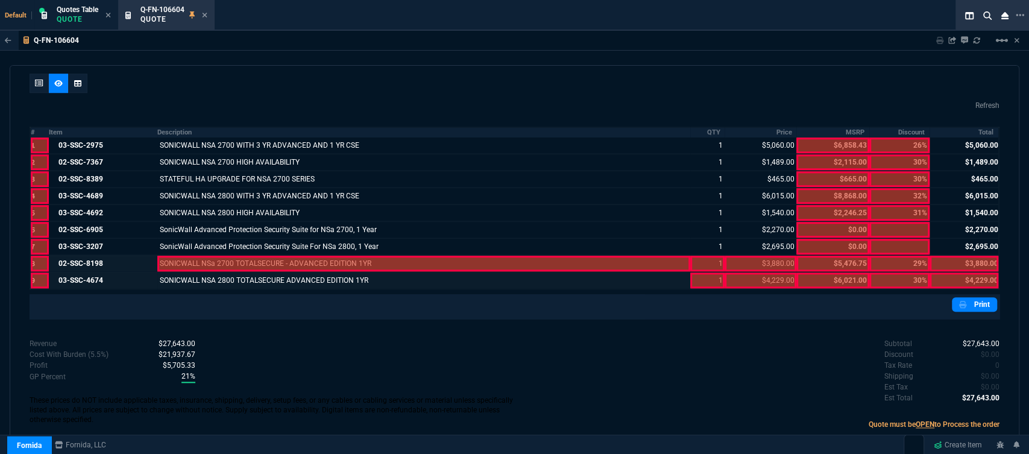
click at [187, 256] on div at bounding box center [423, 264] width 533 height 16
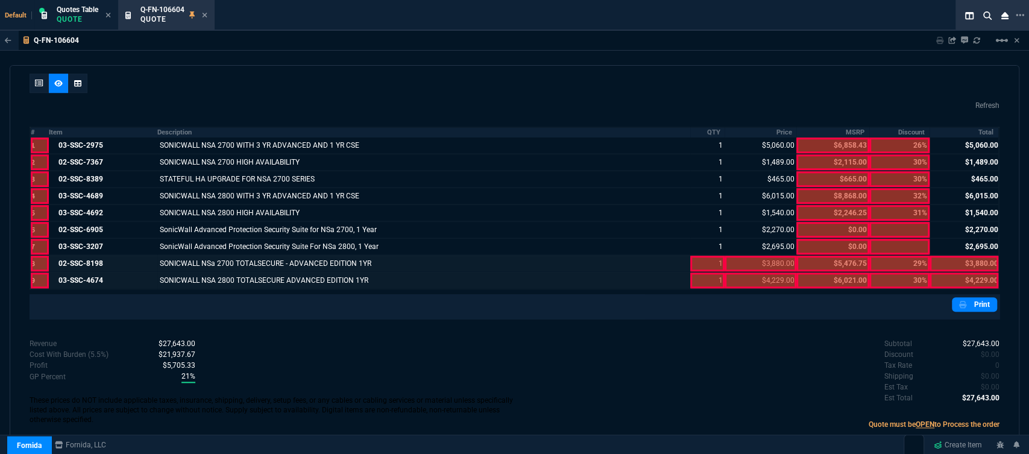
click at [695, 273] on div at bounding box center [707, 281] width 35 height 16
click at [704, 256] on div at bounding box center [707, 264] width 35 height 16
click at [750, 274] on div at bounding box center [761, 281] width 72 height 16
click at [752, 256] on div at bounding box center [761, 264] width 72 height 16
click at [949, 273] on div at bounding box center [964, 281] width 69 height 16
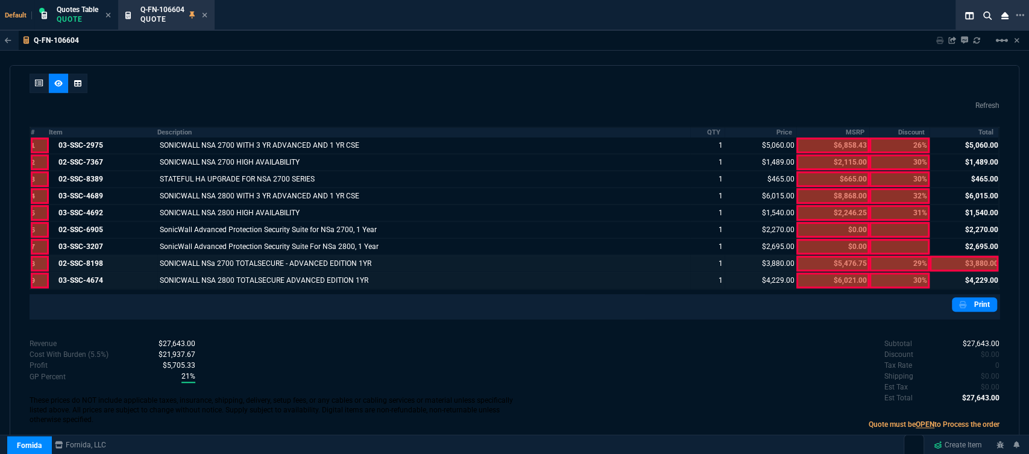
click at [955, 256] on div at bounding box center [964, 264] width 69 height 16
click at [975, 297] on link "Print" at bounding box center [974, 304] width 45 height 14
click at [42, 74] on div at bounding box center [39, 83] width 19 height 19
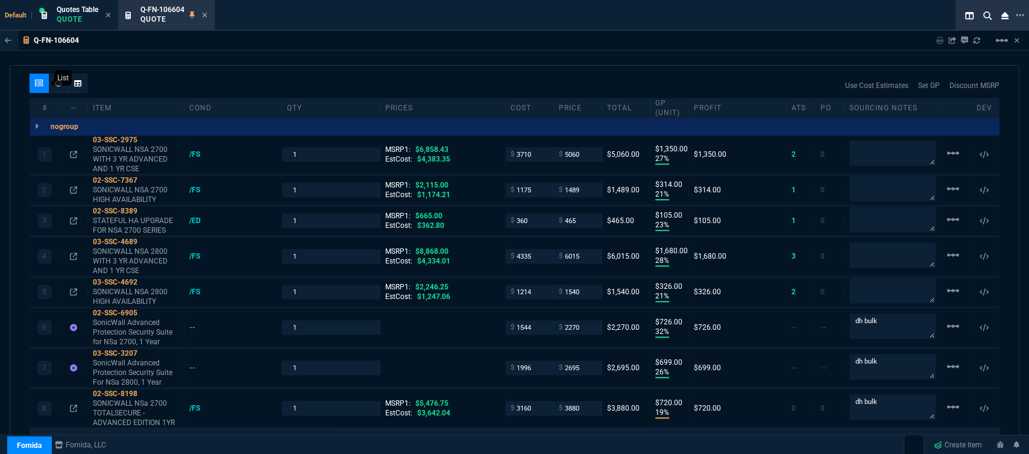
type input "27"
type input "1350"
type input "21"
type input "314"
type input "23"
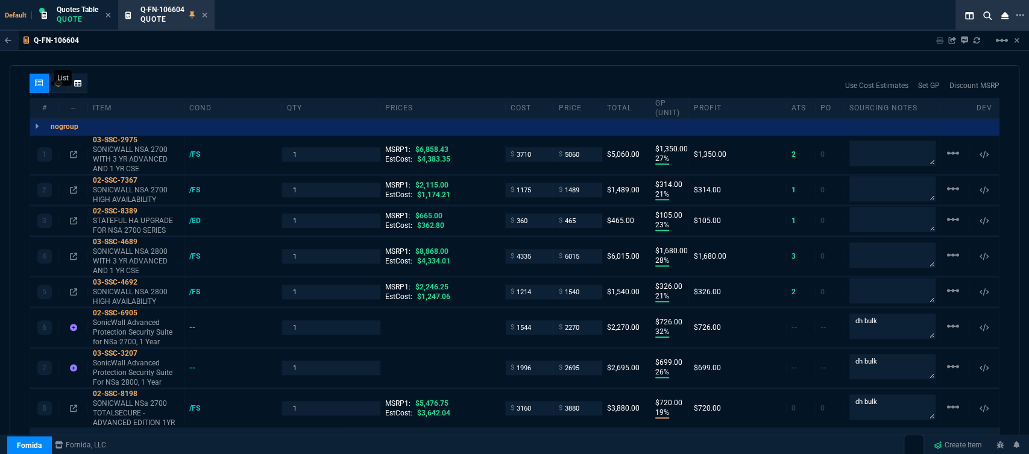
type input "105"
type input "28"
type input "1680"
type input "21"
type input "326"
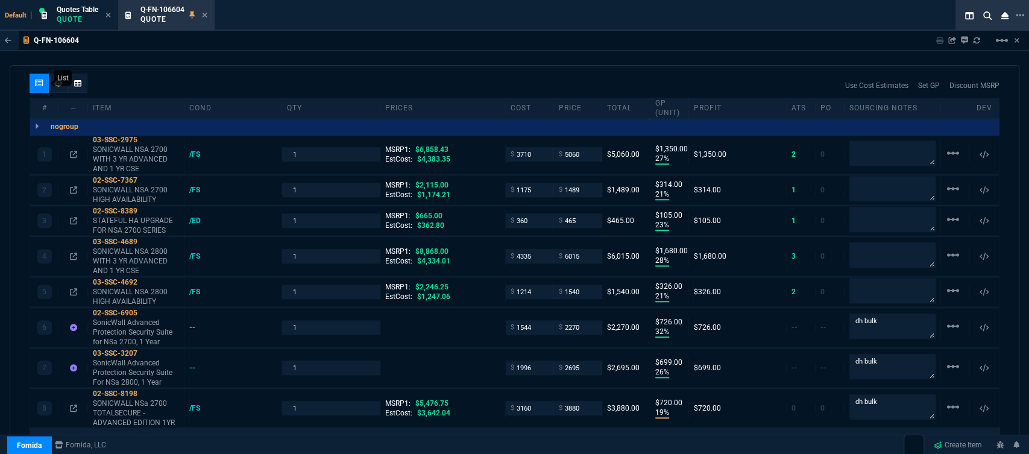
type input "32"
type input "726"
type input "26"
type input "699"
type input "19"
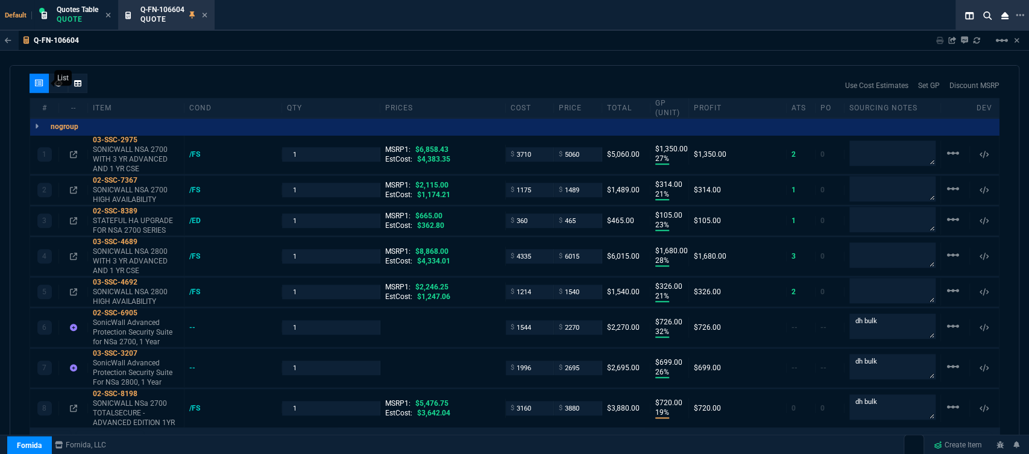
type input "720"
type input "22"
type input "929"
type input "26"
type input "30"
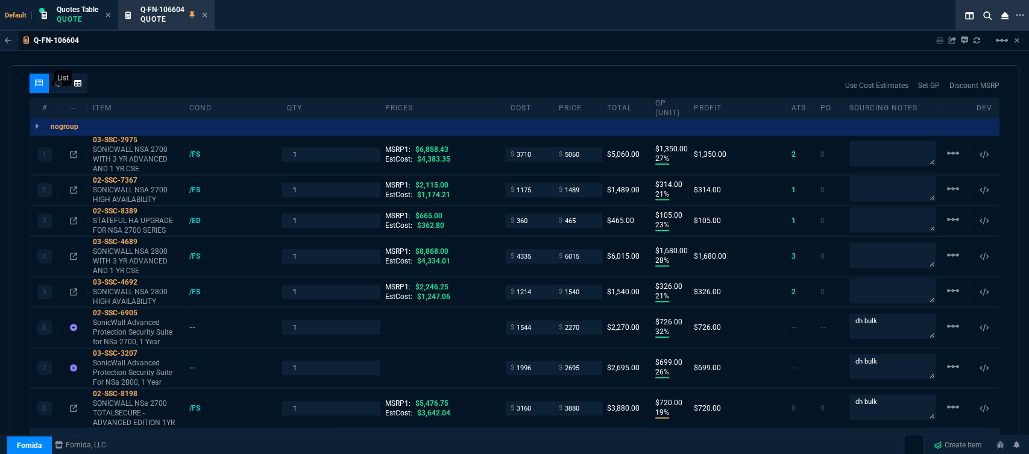
type input "30"
type input "32"
type input "31"
type input "29"
type input "30"
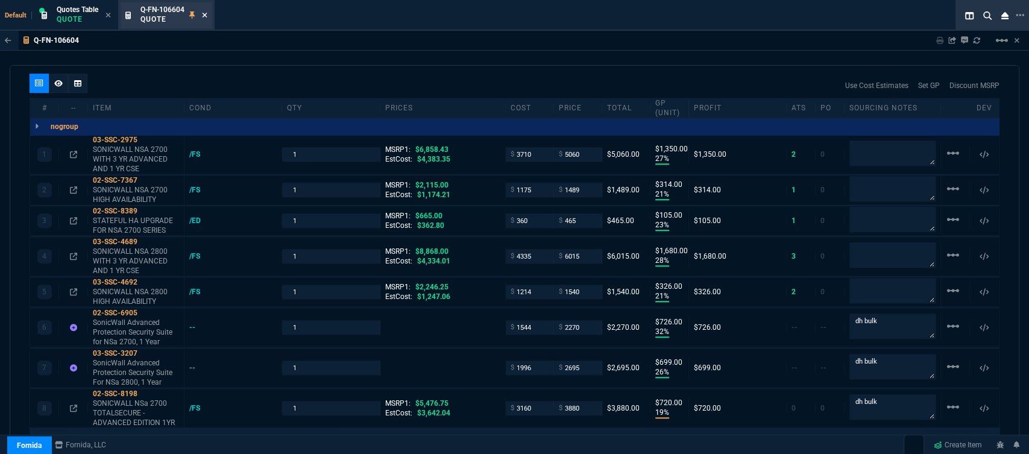
click at [206, 17] on icon at bounding box center [204, 14] width 5 height 7
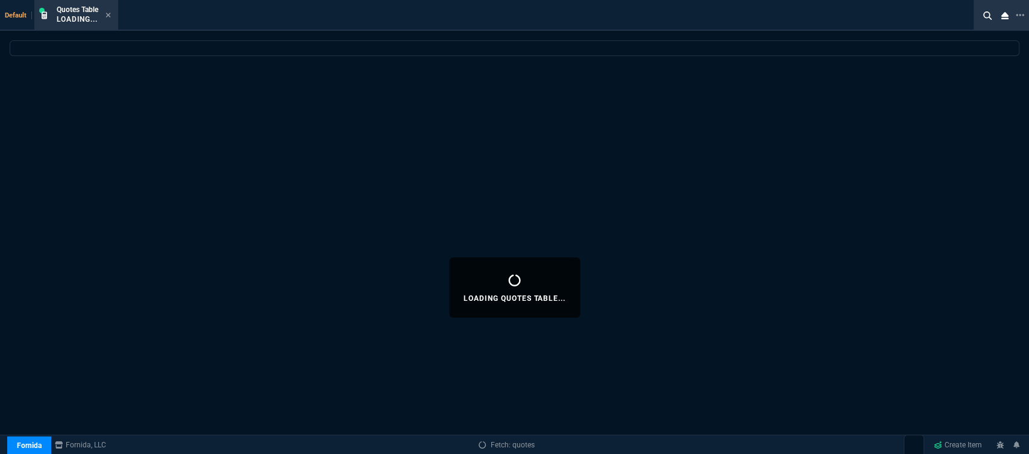
select select
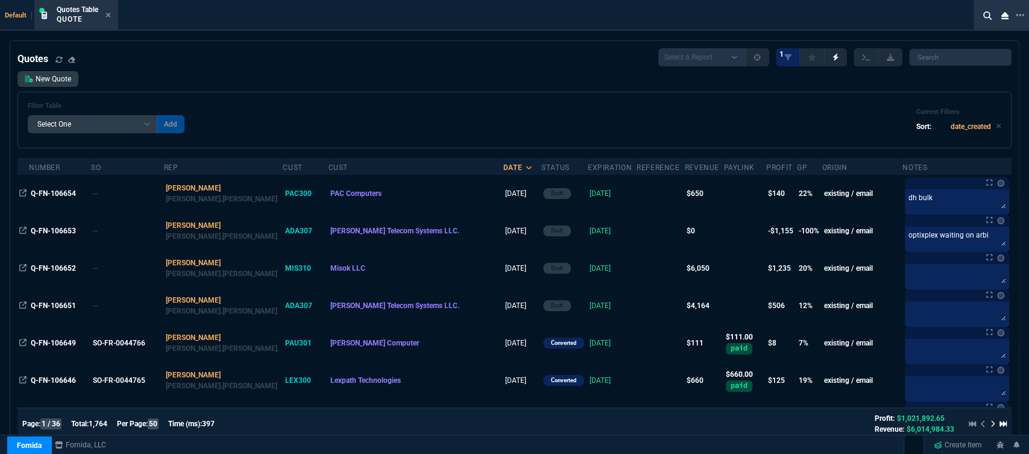
click at [109, 16] on icon at bounding box center [108, 15] width 5 height 5
